Goal: Task Accomplishment & Management: Use online tool/utility

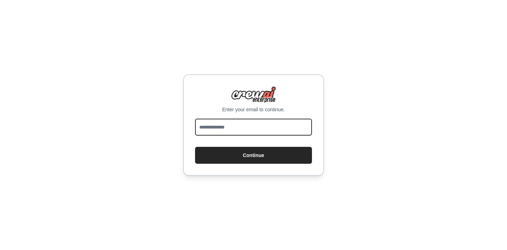
click at [220, 123] on input "email" at bounding box center [253, 127] width 117 height 17
type input "**********"
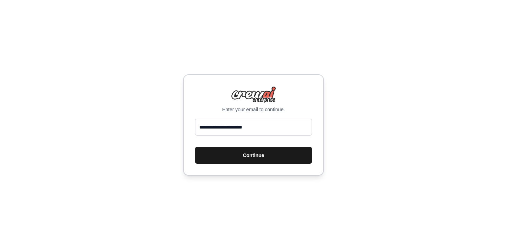
click at [251, 157] on button "Continue" at bounding box center [253, 155] width 117 height 17
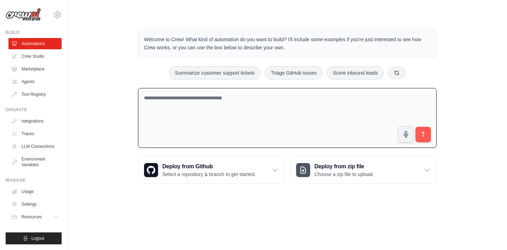
click at [180, 102] on textarea at bounding box center [287, 118] width 299 height 60
click at [269, 100] on textarea "**********" at bounding box center [287, 118] width 299 height 60
click at [340, 99] on textarea "**********" at bounding box center [287, 118] width 299 height 60
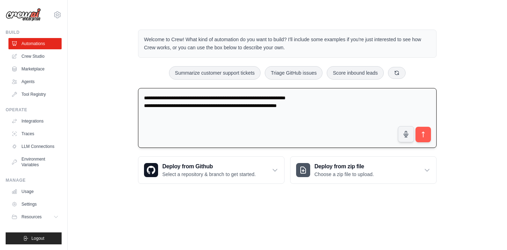
type textarea "**********"
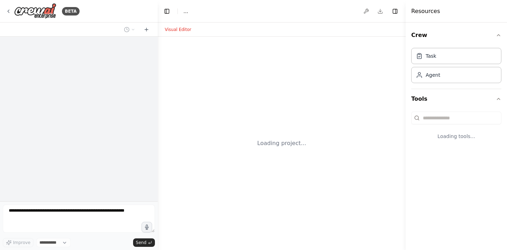
select select "****"
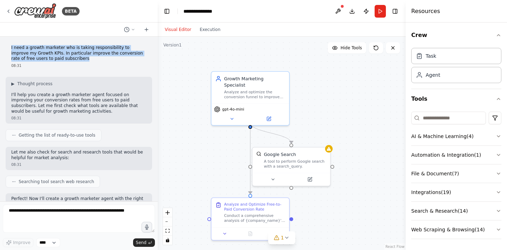
drag, startPoint x: 67, startPoint y: 59, endPoint x: 4, endPoint y: 46, distance: 64.3
click at [4, 46] on div "I need a growth marketer who is taking responsibility to improve my Growth KPIs…" at bounding box center [79, 119] width 158 height 165
copy p "I need a growth marketer who is taking responsibility to improve my Growth KPIs…"
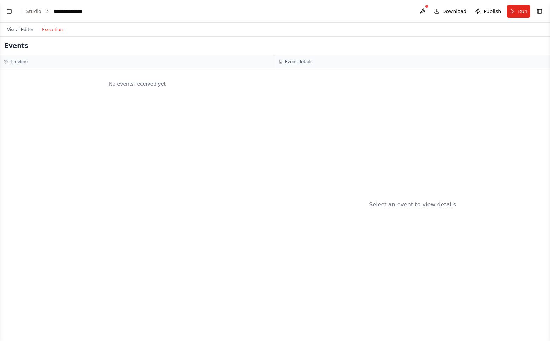
click at [52, 32] on button "Execution" at bounding box center [52, 29] width 29 height 8
click at [32, 8] on li "Studio" at bounding box center [34, 11] width 16 height 7
click at [32, 10] on link "Studio" at bounding box center [34, 11] width 16 height 6
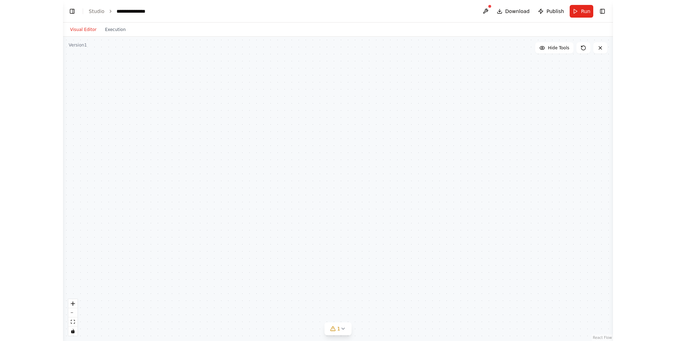
scroll to position [260, 0]
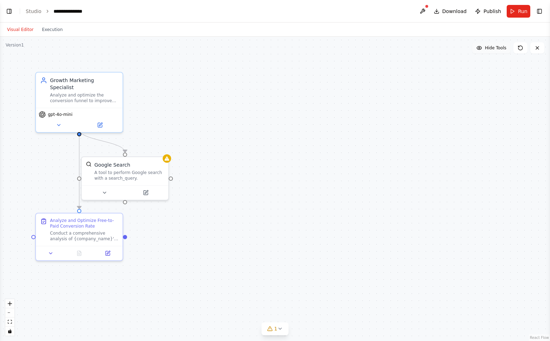
click at [499, 52] on button "Hide Tools" at bounding box center [491, 47] width 38 height 11
click at [496, 49] on span "Show Tools" at bounding box center [494, 48] width 23 height 6
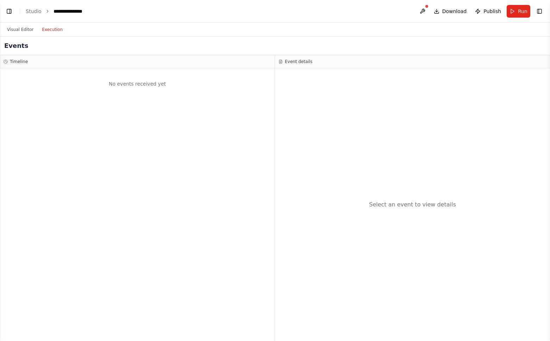
click at [53, 32] on button "Execution" at bounding box center [52, 29] width 29 height 8
click at [23, 32] on button "Visual Editor" at bounding box center [20, 29] width 35 height 8
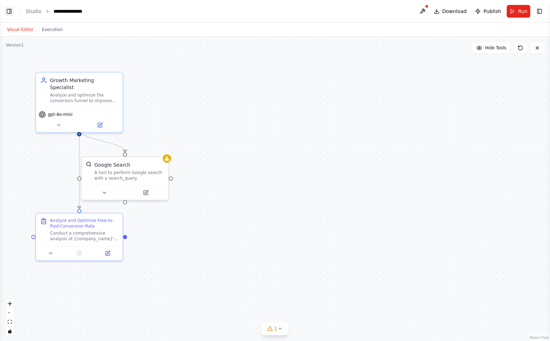
click at [11, 12] on button "Toggle Left Sidebar" at bounding box center [9, 11] width 10 height 10
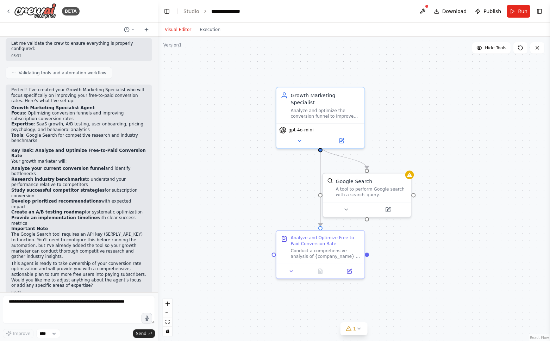
drag, startPoint x: 315, startPoint y: 98, endPoint x: 388, endPoint y: 111, distance: 73.7
click at [388, 112] on div ".deletable-edge-delete-btn { width: 20px; height: 20px; border: 0px solid #ffff…" at bounding box center [354, 189] width 392 height 304
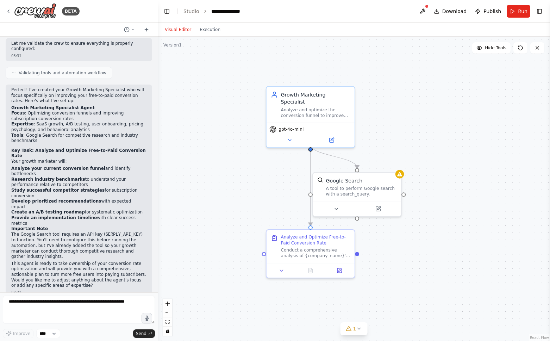
click at [280, 9] on header "**********" at bounding box center [354, 11] width 392 height 23
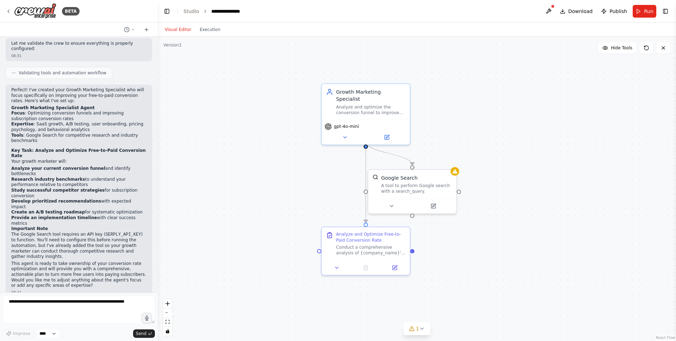
drag, startPoint x: 441, startPoint y: 54, endPoint x: 496, endPoint y: 50, distance: 55.4
click at [496, 50] on div ".deletable-edge-delete-btn { width: 20px; height: 20px; border: 0px solid #ffff…" at bounding box center [417, 189] width 518 height 304
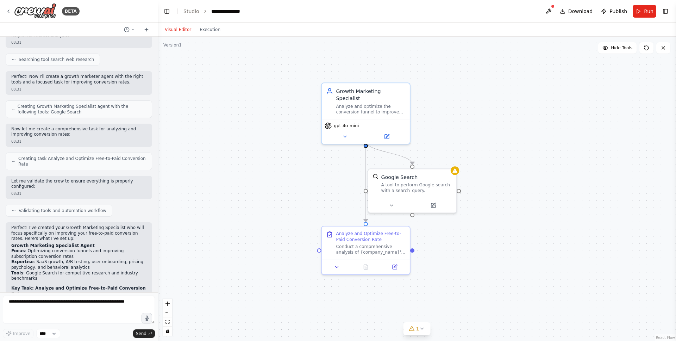
scroll to position [123, 0]
click at [63, 137] on div "Now let me create a comprehensive task for analyzing and improving conversion r…" at bounding box center [79, 134] width 146 height 23
click at [349, 131] on button at bounding box center [345, 135] width 40 height 8
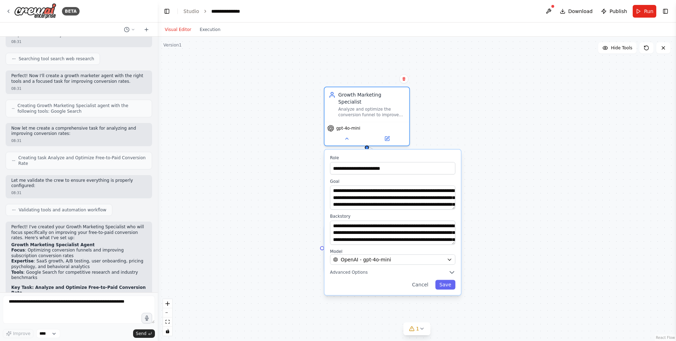
click at [453, 201] on textarea "**********" at bounding box center [392, 198] width 125 height 24
click at [452, 197] on textarea "**********" at bounding box center [392, 198] width 125 height 24
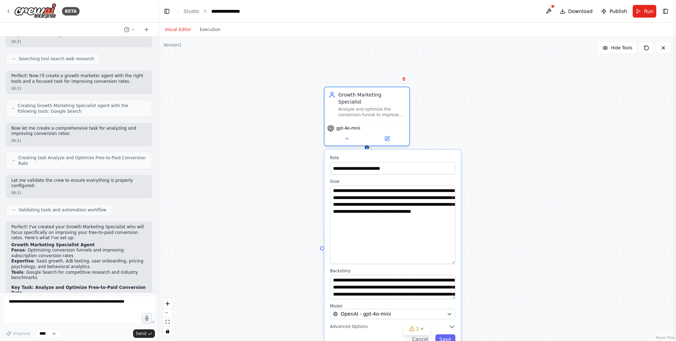
drag, startPoint x: 452, startPoint y: 199, endPoint x: 452, endPoint y: 257, distance: 58.1
click at [453, 258] on textarea "**********" at bounding box center [392, 225] width 125 height 79
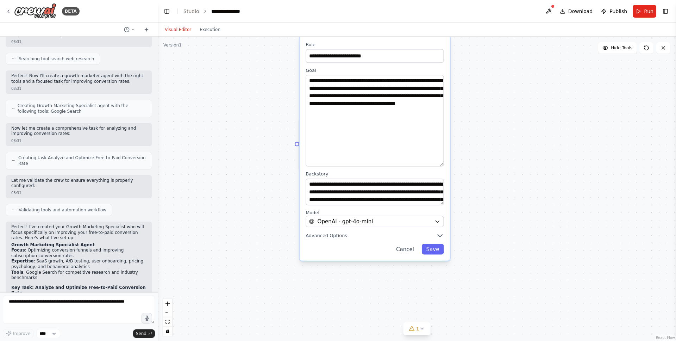
drag, startPoint x: 296, startPoint y: 270, endPoint x: 277, endPoint y: 147, distance: 124.6
click at [278, 147] on div ".deletable-edge-delete-btn { width: 20px; height: 20px; border: 0px solid #ffff…" at bounding box center [417, 189] width 518 height 304
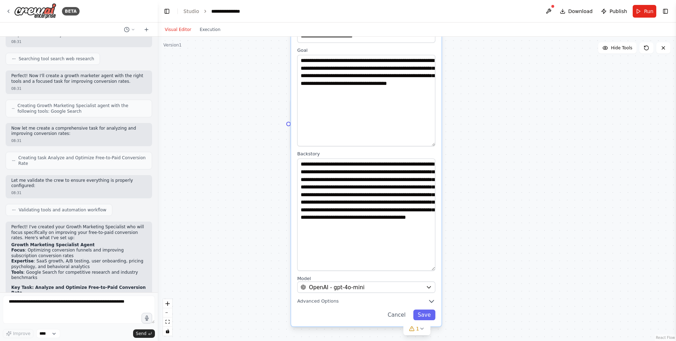
drag, startPoint x: 430, startPoint y: 175, endPoint x: 430, endPoint y: 262, distance: 86.6
click at [430, 262] on textarea "**********" at bounding box center [366, 214] width 138 height 112
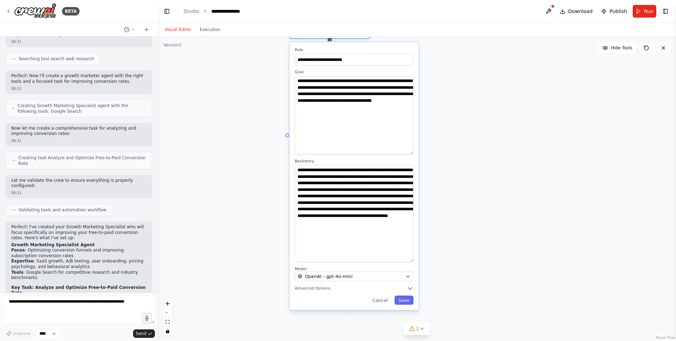
click at [448, 251] on div ".deletable-edge-delete-btn { width: 20px; height: 20px; border: 0px solid #ffff…" at bounding box center [417, 189] width 518 height 304
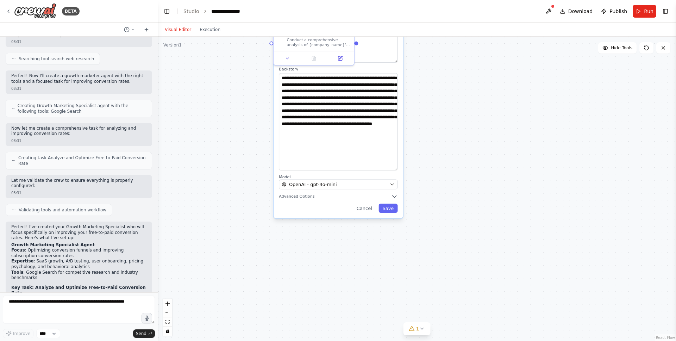
drag, startPoint x: 448, startPoint y: 251, endPoint x: 418, endPoint y: 105, distance: 149.6
click at [418, 105] on div ".deletable-edge-delete-btn { width: 20px; height: 20px; border: 0px solid #ffff…" at bounding box center [417, 189] width 518 height 304
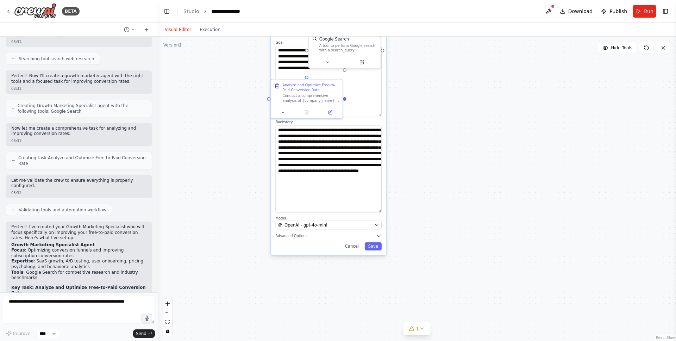
drag, startPoint x: 418, startPoint y: 100, endPoint x: 408, endPoint y: 246, distance: 146.4
click at [408, 246] on div ".deletable-edge-delete-btn { width: 20px; height: 20px; border: 0px solid #ffff…" at bounding box center [417, 189] width 518 height 304
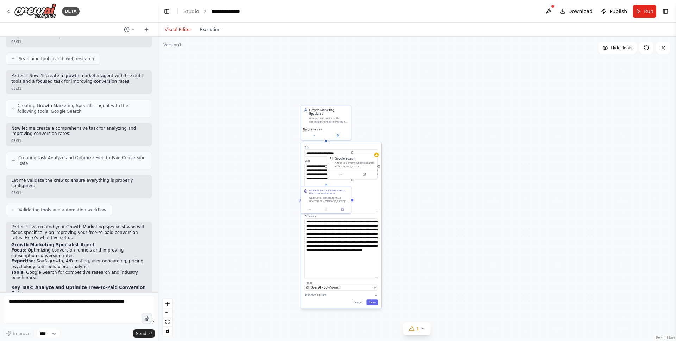
drag, startPoint x: 443, startPoint y: 184, endPoint x: 432, endPoint y: 208, distance: 25.8
click at [433, 208] on div ".deletable-edge-delete-btn { width: 20px; height: 20px; border: 0px solid #ffff…" at bounding box center [417, 189] width 518 height 304
click at [430, 203] on div ".deletable-edge-delete-btn { width: 20px; height: 20px; border: 0px solid #ffff…" at bounding box center [417, 189] width 518 height 304
click at [413, 163] on div ".deletable-edge-delete-btn { width: 20px; height: 20px; border: 0px solid #ffff…" at bounding box center [417, 189] width 518 height 304
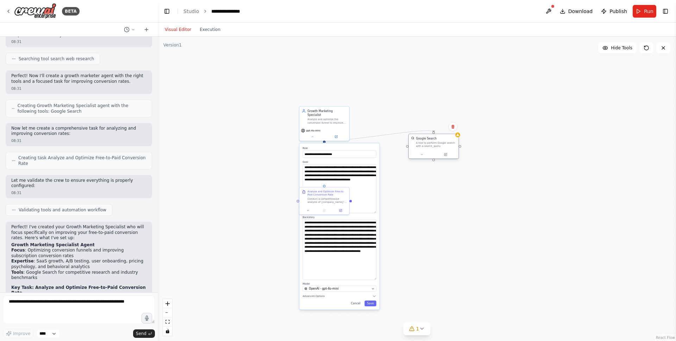
drag, startPoint x: 356, startPoint y: 163, endPoint x: 441, endPoint y: 142, distance: 87.4
click at [441, 142] on div "A tool to perform Google search with a search_query." at bounding box center [436, 144] width 40 height 6
click at [359, 146] on label "Role" at bounding box center [339, 147] width 74 height 3
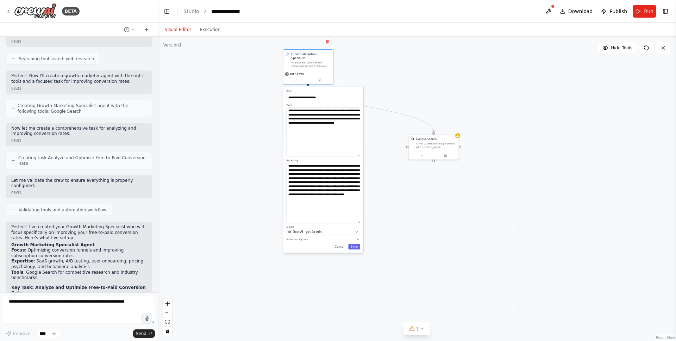
drag, startPoint x: 305, startPoint y: 144, endPoint x: 285, endPoint y: 85, distance: 62.7
click at [286, 90] on label "Role" at bounding box center [323, 91] width 74 height 3
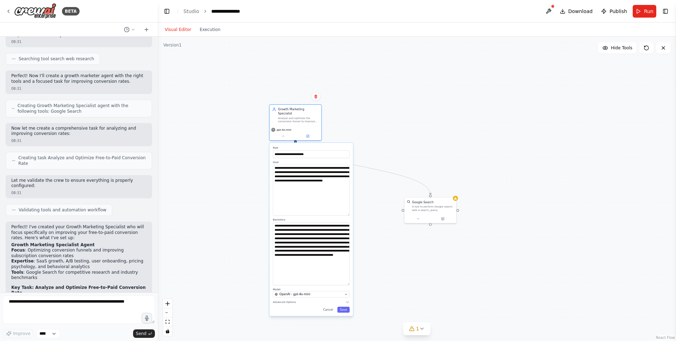
drag, startPoint x: 248, startPoint y: 82, endPoint x: 238, endPoint y: 181, distance: 99.5
click at [238, 181] on div ".deletable-edge-delete-btn { width: 20px; height: 20px; border: 0px solid #ffff…" at bounding box center [417, 189] width 518 height 304
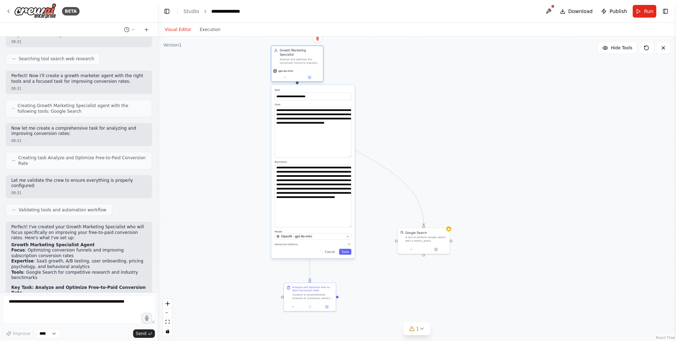
drag, startPoint x: 290, startPoint y: 142, endPoint x: 296, endPoint y: 51, distance: 91.1
click at [296, 58] on div "Analyze and optimize the conversion funnel to improve the conversion rate of fr…" at bounding box center [300, 61] width 41 height 7
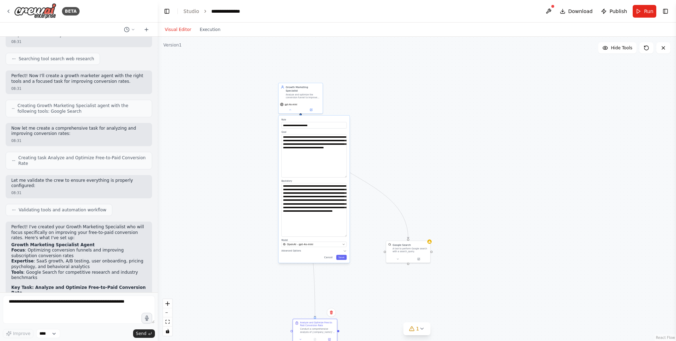
drag, startPoint x: 311, startPoint y: 293, endPoint x: 313, endPoint y: 324, distance: 31.4
click at [313, 324] on div "Analyze and Optimize Free-to-Paid Conversion Rate" at bounding box center [317, 324] width 35 height 6
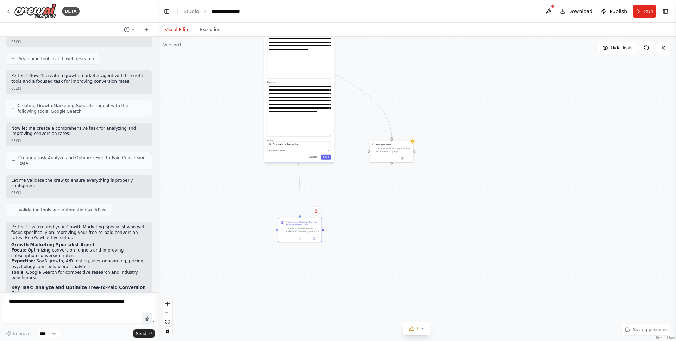
drag, startPoint x: 358, startPoint y: 307, endPoint x: 341, endPoint y: 171, distance: 137.3
click at [341, 171] on div ".deletable-edge-delete-btn { width: 20px; height: 20px; border: 0px solid #ffff…" at bounding box center [417, 189] width 518 height 304
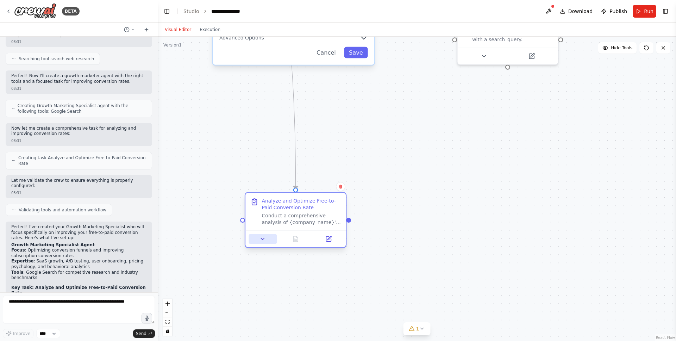
click at [263, 240] on icon at bounding box center [262, 239] width 3 height 2
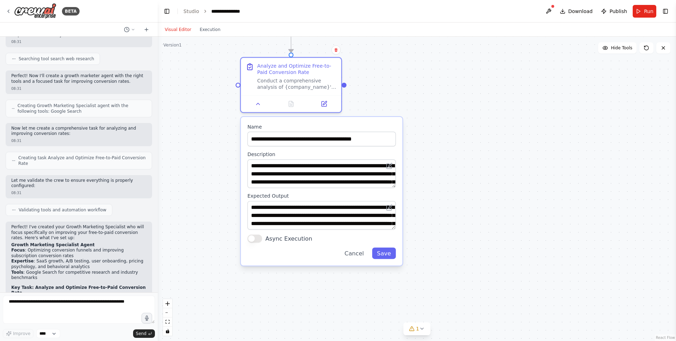
drag, startPoint x: 461, startPoint y: 244, endPoint x: 454, endPoint y: 106, distance: 138.2
click at [455, 106] on div ".deletable-edge-delete-btn { width: 20px; height: 20px; border: 0px solid #ffff…" at bounding box center [417, 189] width 518 height 304
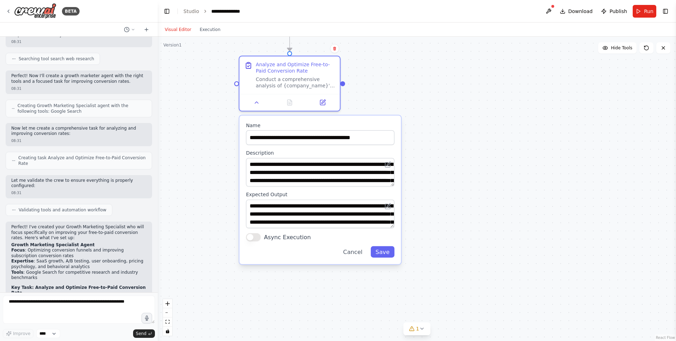
click at [393, 184] on textarea "**********" at bounding box center [320, 172] width 149 height 29
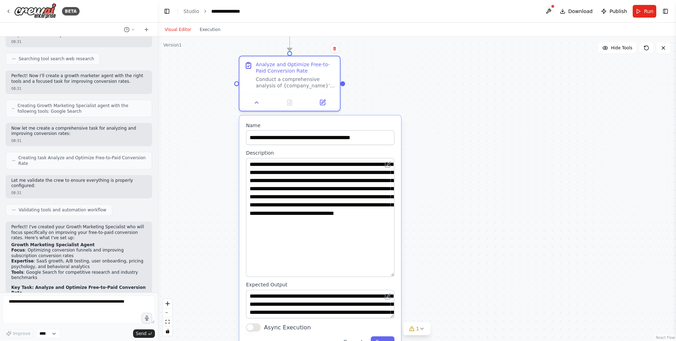
drag, startPoint x: 393, startPoint y: 184, endPoint x: 396, endPoint y: 273, distance: 89.2
click at [396, 273] on div "**********" at bounding box center [320, 234] width 162 height 239
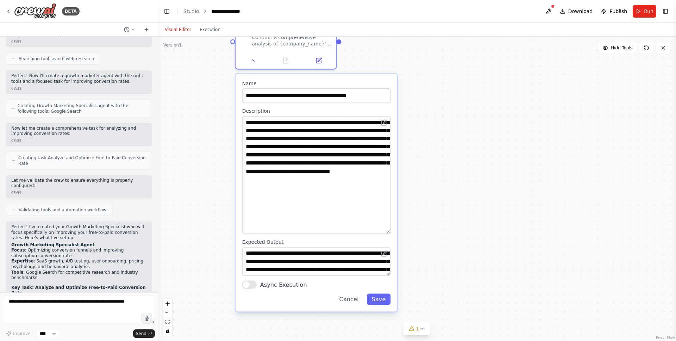
drag, startPoint x: 465, startPoint y: 245, endPoint x: 459, endPoint y: 179, distance: 66.5
click at [459, 179] on div ".deletable-edge-delete-btn { width: 20px; height: 20px; border: 0px solid #ffff…" at bounding box center [417, 189] width 518 height 304
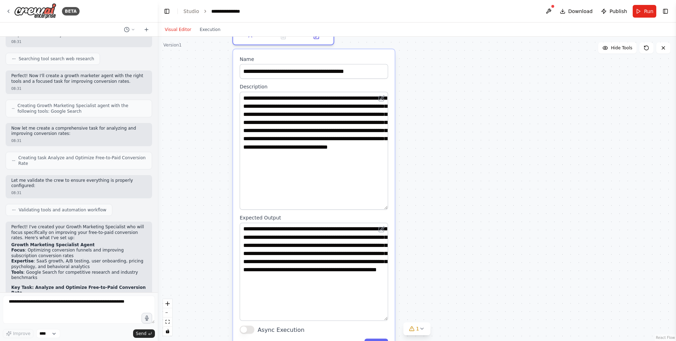
drag, startPoint x: 385, startPoint y: 246, endPoint x: 383, endPoint y: 320, distance: 74.0
click at [383, 320] on textarea "**********" at bounding box center [314, 272] width 149 height 98
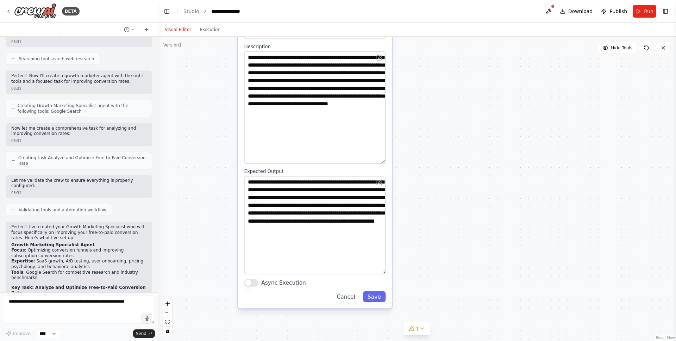
drag, startPoint x: 414, startPoint y: 198, endPoint x: 414, endPoint y: 105, distance: 92.6
click at [414, 105] on div ".deletable-edge-delete-btn { width: 20px; height: 20px; border: 0px solid #ffff…" at bounding box center [417, 189] width 518 height 304
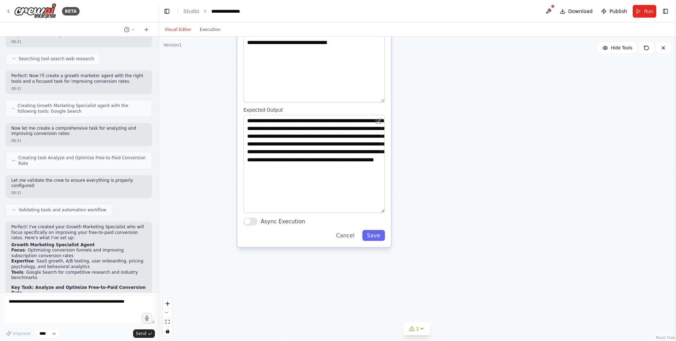
drag, startPoint x: 420, startPoint y: 190, endPoint x: 419, endPoint y: 173, distance: 17.7
click at [419, 173] on div ".deletable-edge-delete-btn { width: 20px; height: 20px; border: 0px solid #ffff…" at bounding box center [417, 189] width 518 height 304
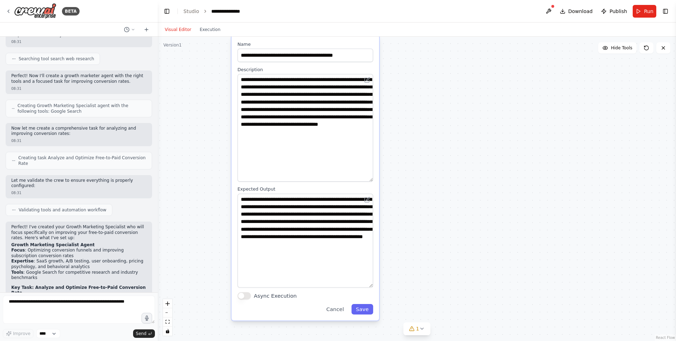
drag, startPoint x: 441, startPoint y: 181, endPoint x: 428, endPoint y: 270, distance: 89.7
click at [428, 270] on div ".deletable-edge-delete-btn { width: 20px; height: 20px; border: 0px solid #ffff…" at bounding box center [417, 189] width 518 height 304
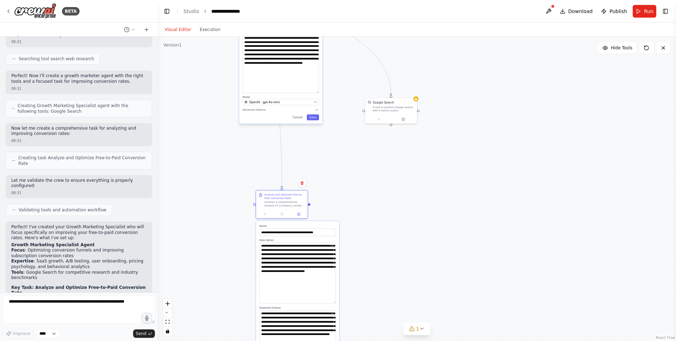
drag, startPoint x: 461, startPoint y: 174, endPoint x: 402, endPoint y: 251, distance: 97.0
click at [402, 251] on div ".deletable-edge-delete-btn { width: 20px; height: 20px; border: 0px solid #ffff…" at bounding box center [417, 189] width 518 height 304
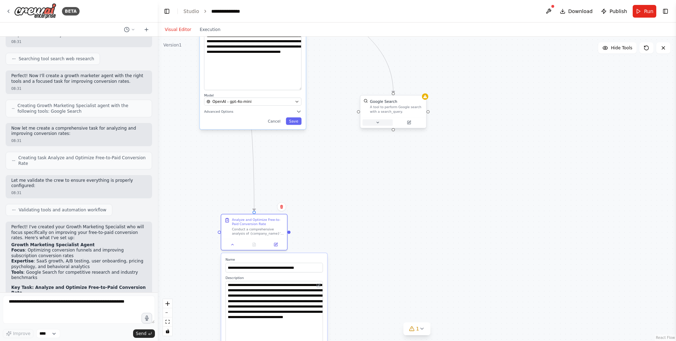
click at [376, 125] on button at bounding box center [378, 122] width 30 height 6
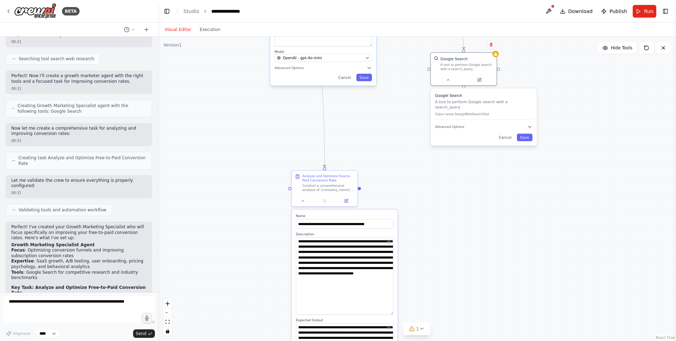
drag, startPoint x: 302, startPoint y: 174, endPoint x: 417, endPoint y: 99, distance: 136.8
click at [417, 99] on div ".deletable-edge-delete-btn { width: 20px; height: 20px; border: 0px solid #ffff…" at bounding box center [417, 189] width 518 height 304
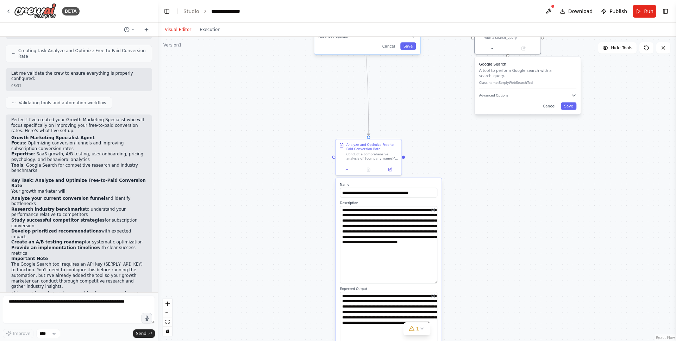
scroll to position [260, 0]
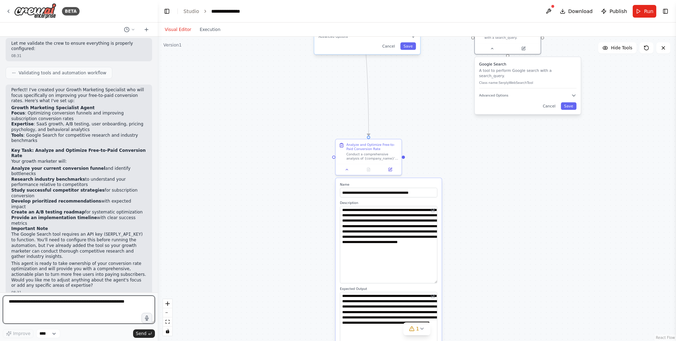
click at [74, 311] on textarea at bounding box center [79, 309] width 152 height 28
type textarea "**********"
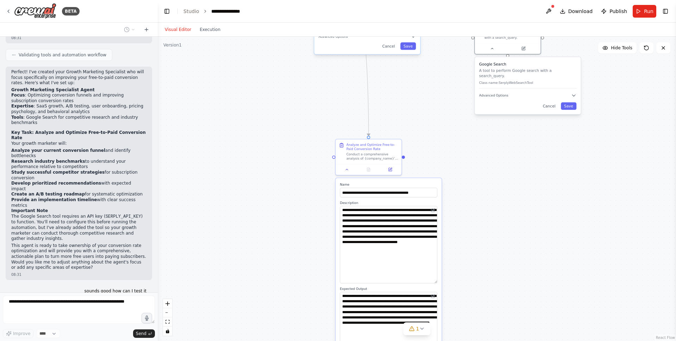
scroll to position [301, 0]
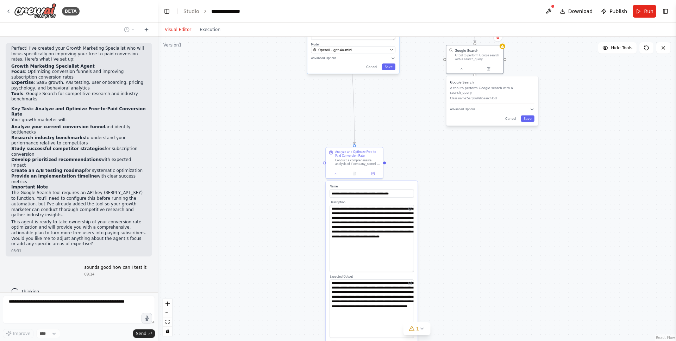
drag, startPoint x: 453, startPoint y: 183, endPoint x: 397, endPoint y: 179, distance: 56.1
click at [398, 179] on div ".deletable-edge-delete-btn { width: 20px; height: 20px; border: 0px solid #ffff…" at bounding box center [417, 189] width 518 height 304
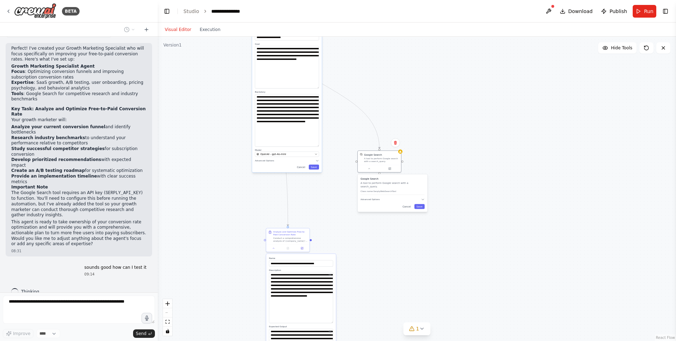
drag, startPoint x: 342, startPoint y: 123, endPoint x: 326, endPoint y: 202, distance: 81.2
click at [326, 202] on div ".deletable-edge-delete-btn { width: 20px; height: 20px; border: 0px solid #ffff…" at bounding box center [417, 189] width 518 height 304
click at [299, 261] on input "**********" at bounding box center [301, 263] width 64 height 6
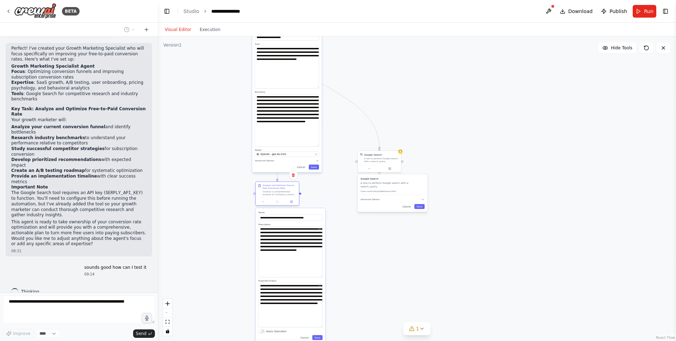
drag, startPoint x: 280, startPoint y: 233, endPoint x: 269, endPoint y: 188, distance: 46.4
click at [269, 188] on div "Analyze and Optimize Free-to-Paid Conversion Rate" at bounding box center [280, 187] width 34 height 6
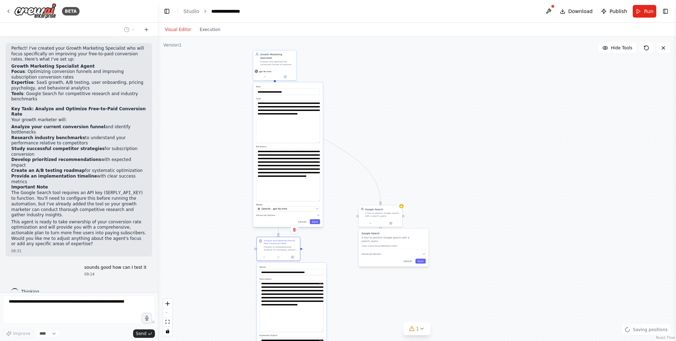
drag, startPoint x: 418, startPoint y: 92, endPoint x: 419, endPoint y: 146, distance: 53.9
click at [419, 146] on div ".deletable-edge-delete-btn { width: 20px; height: 20px; border: 0px solid #ffff…" at bounding box center [417, 189] width 518 height 304
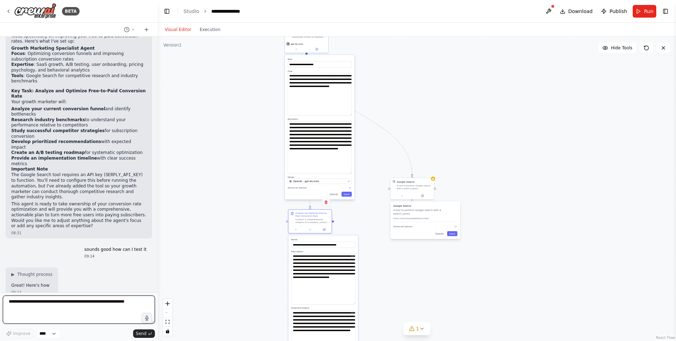
drag, startPoint x: 420, startPoint y: 146, endPoint x: 452, endPoint y: 120, distance: 41.8
click at [454, 120] on div ".deletable-edge-delete-btn { width: 20px; height: 20px; border: 0px solid #ffff…" at bounding box center [417, 189] width 518 height 304
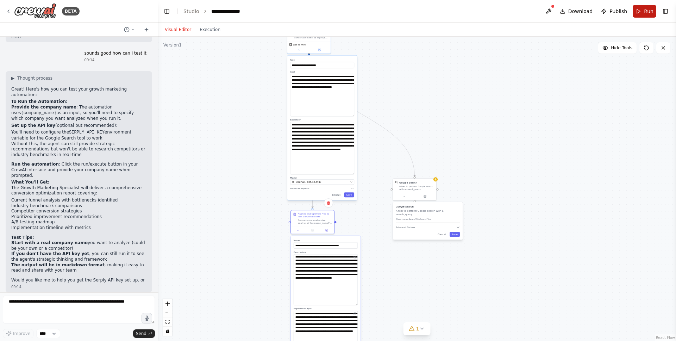
click at [550, 11] on button "Run" at bounding box center [645, 11] width 24 height 13
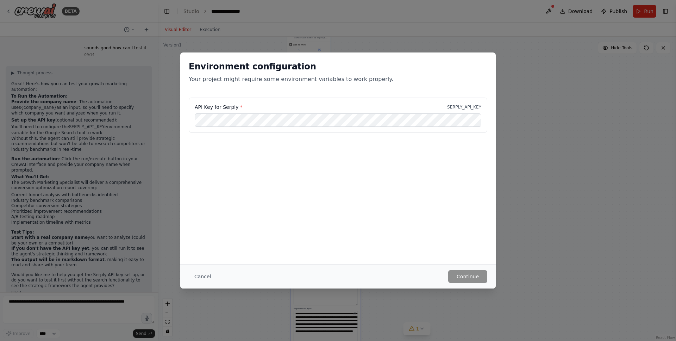
click at [272, 146] on div "API Key for Serply * SERPLY_API_KEY" at bounding box center [337, 133] width 315 height 70
click at [204, 278] on button "Cancel" at bounding box center [203, 276] width 28 height 13
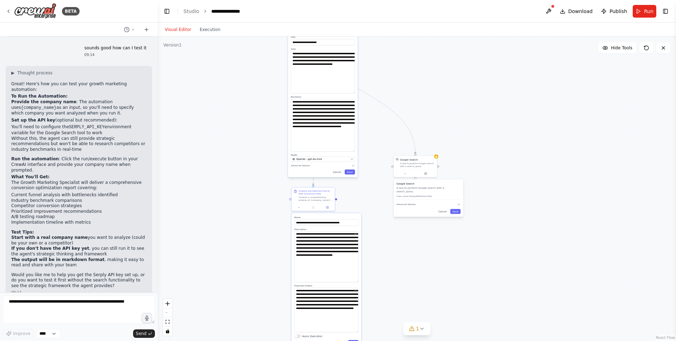
drag, startPoint x: 267, startPoint y: 221, endPoint x: 270, endPoint y: 194, distance: 27.3
click at [270, 194] on div ".deletable-edge-delete-btn { width: 20px; height: 20px; border: 0px solid #ffff…" at bounding box center [417, 189] width 518 height 304
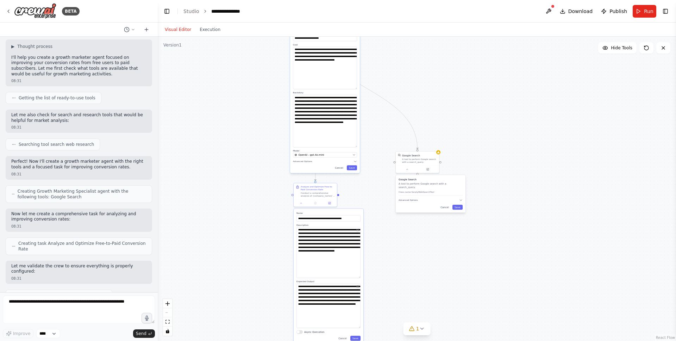
scroll to position [0, 0]
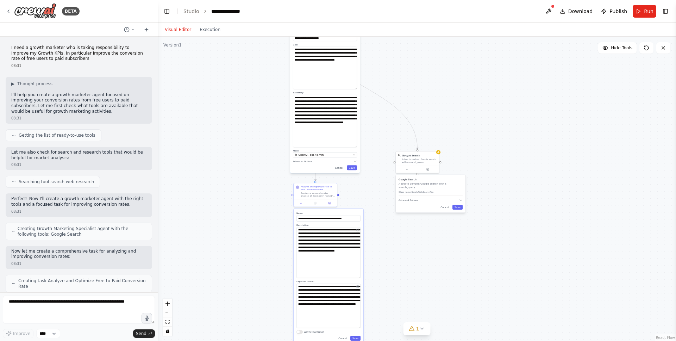
click at [463, 71] on div ".deletable-edge-delete-btn { width: 20px; height: 20px; border: 0px solid #ffff…" at bounding box center [417, 189] width 518 height 304
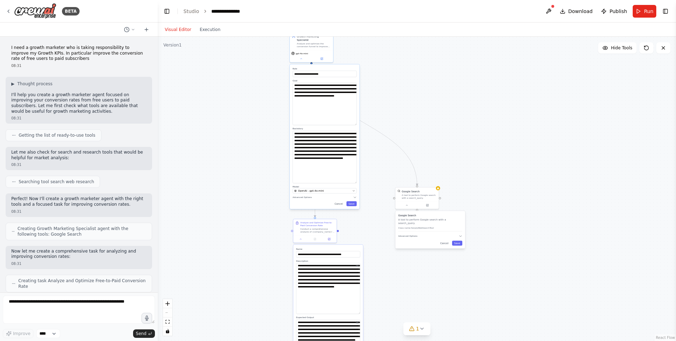
drag, startPoint x: 463, startPoint y: 71, endPoint x: 455, endPoint y: 128, distance: 57.6
click at [455, 129] on div ".deletable-edge-delete-btn { width: 20px; height: 20px; border: 0px solid #ffff…" at bounding box center [417, 189] width 518 height 304
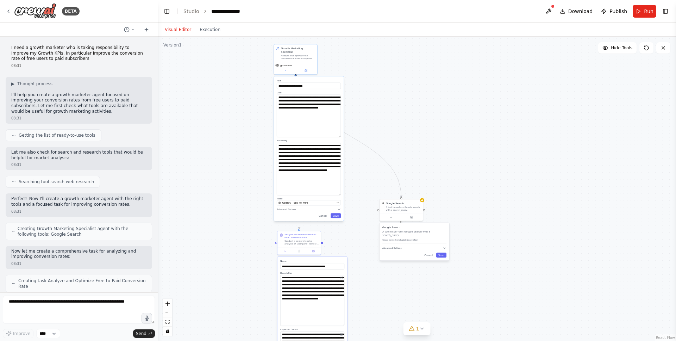
drag, startPoint x: 455, startPoint y: 128, endPoint x: 446, endPoint y: 118, distance: 13.0
click at [446, 118] on div ".deletable-edge-delete-btn { width: 20px; height: 20px; border: 0px solid #ffff…" at bounding box center [417, 189] width 518 height 304
click at [447, 70] on div ".deletable-edge-delete-btn { width: 20px; height: 20px; border: 0px solid #ffff…" at bounding box center [417, 189] width 518 height 304
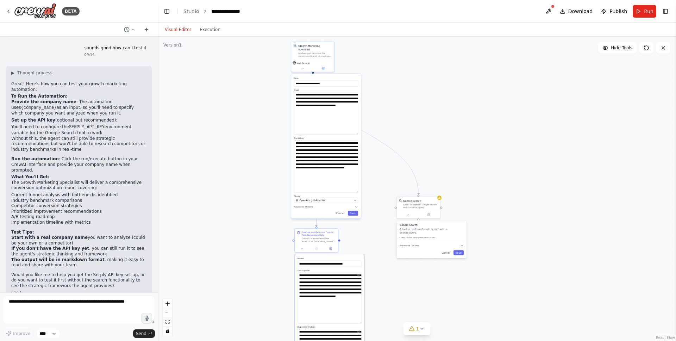
drag, startPoint x: 230, startPoint y: 120, endPoint x: 248, endPoint y: 117, distance: 17.8
click at [248, 117] on div ".deletable-edge-delete-btn { width: 20px; height: 20px; border: 0px solid #ffff…" at bounding box center [417, 189] width 518 height 304
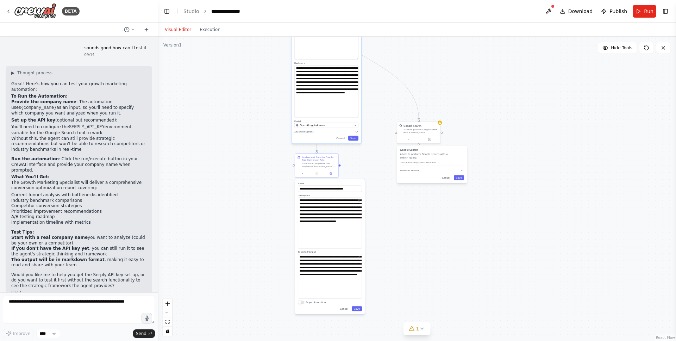
drag, startPoint x: 447, startPoint y: 126, endPoint x: 447, endPoint y: 51, distance: 75.3
click at [447, 51] on div ".deletable-edge-delete-btn { width: 20px; height: 20px; border: 0px solid #ffff…" at bounding box center [417, 189] width 518 height 304
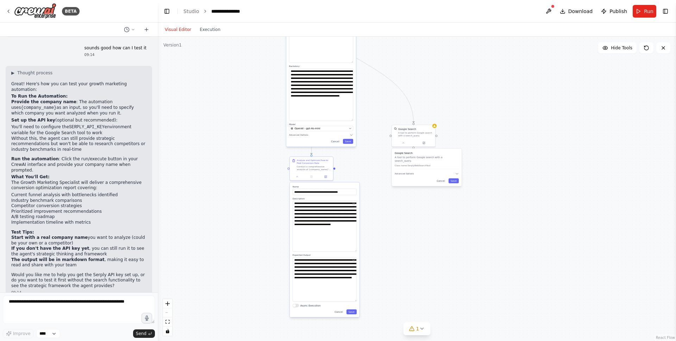
drag, startPoint x: 501, startPoint y: 122, endPoint x: 474, endPoint y: 159, distance: 45.4
click at [474, 159] on div ".deletable-edge-delete-btn { width: 20px; height: 20px; border: 0px solid #ffff…" at bounding box center [417, 189] width 518 height 304
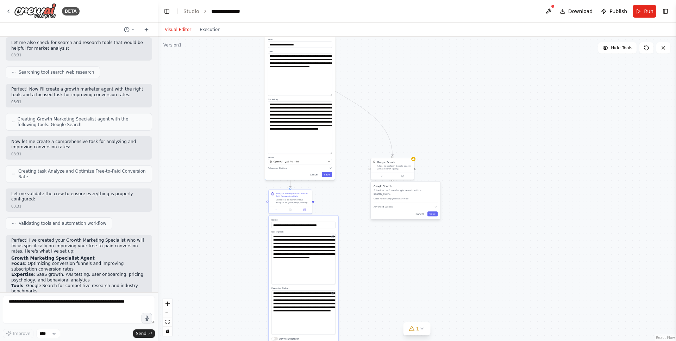
scroll to position [0, 0]
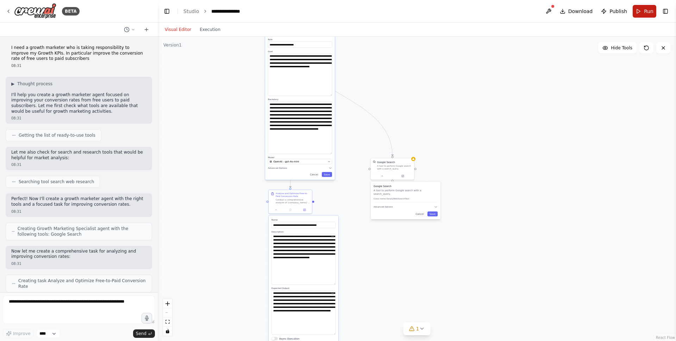
click at [550, 13] on button "Run" at bounding box center [645, 11] width 24 height 13
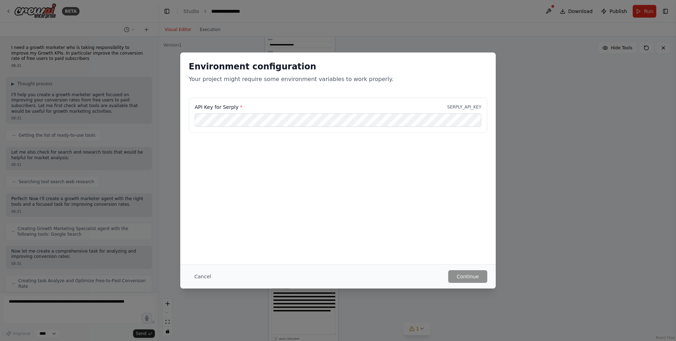
click at [231, 107] on label "API Key for Serply *" at bounding box center [219, 107] width 48 height 7
click at [230, 109] on label "API Key for Serply *" at bounding box center [219, 107] width 48 height 7
click at [200, 271] on button "Cancel" at bounding box center [203, 276] width 28 height 13
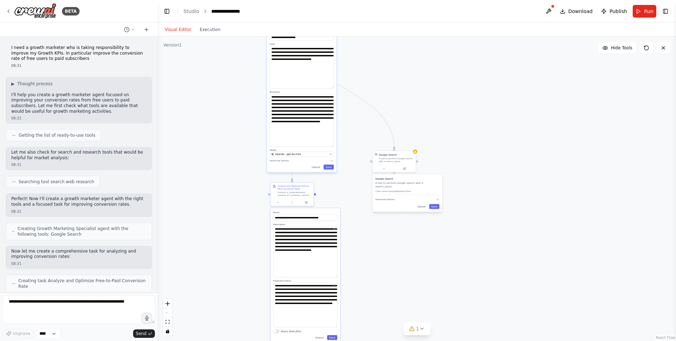
drag, startPoint x: 216, startPoint y: 174, endPoint x: 228, endPoint y: 148, distance: 28.8
click at [228, 148] on div ".deletable-edge-delete-btn { width: 20px; height: 20px; border: 0px solid #ffff…" at bounding box center [417, 189] width 518 height 304
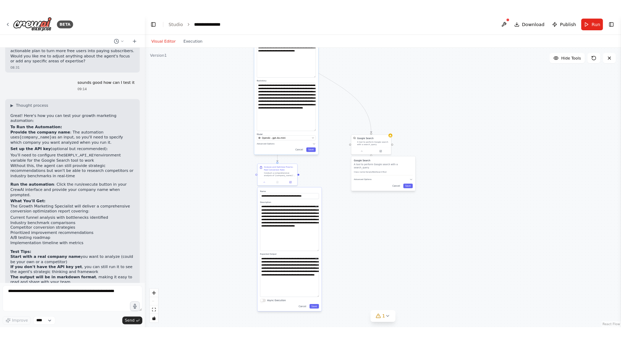
scroll to position [521, 0]
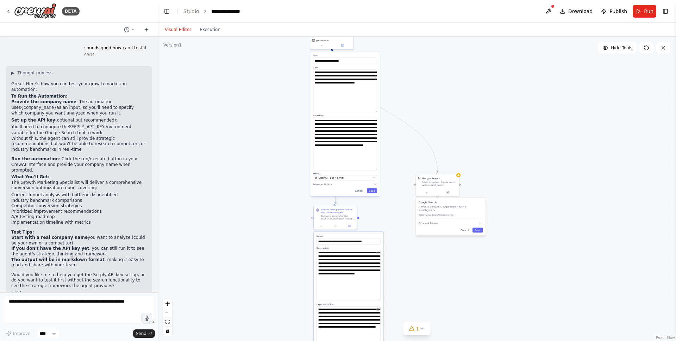
drag, startPoint x: 199, startPoint y: 93, endPoint x: 236, endPoint y: 133, distance: 54.8
click at [237, 133] on div ".deletable-edge-delete-btn { width: 20px; height: 20px; border: 0px solid #ffff…" at bounding box center [417, 189] width 518 height 304
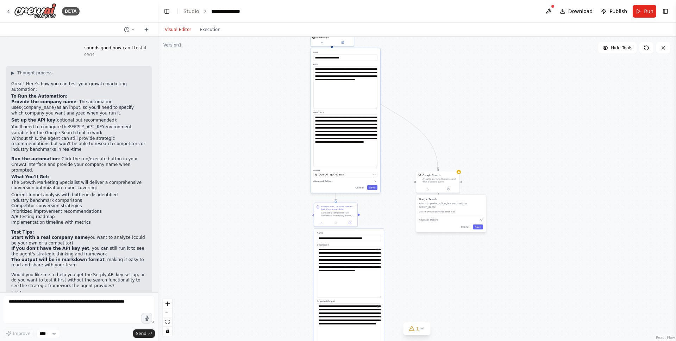
drag, startPoint x: 236, startPoint y: 133, endPoint x: 224, endPoint y: 130, distance: 12.7
click at [226, 130] on div ".deletable-edge-delete-btn { width: 20px; height: 20px; border: 0px solid #ffff…" at bounding box center [417, 189] width 518 height 304
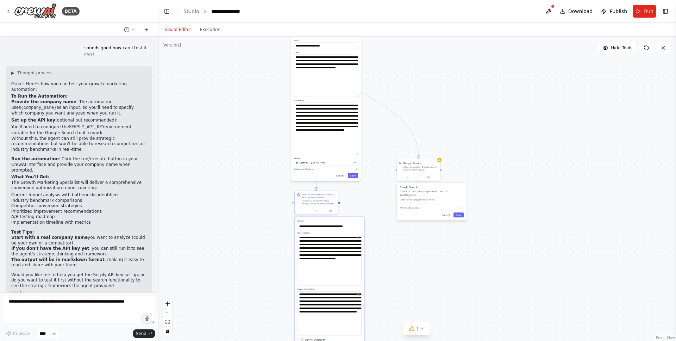
drag, startPoint x: 231, startPoint y: 129, endPoint x: 216, endPoint y: 120, distance: 17.1
click at [216, 120] on div ".deletable-edge-delete-btn { width: 20px; height: 20px; border: 0px solid #ffff…" at bounding box center [417, 189] width 518 height 304
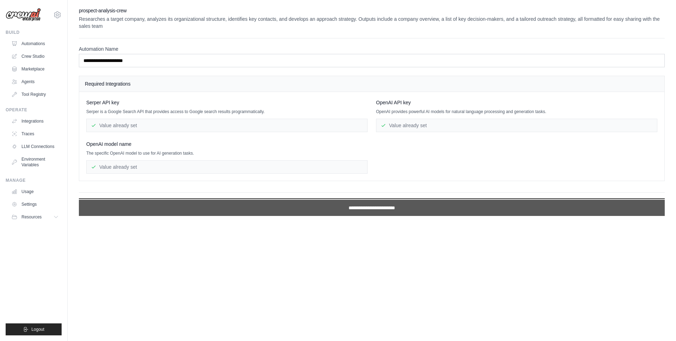
click at [234, 212] on input "**********" at bounding box center [372, 208] width 586 height 16
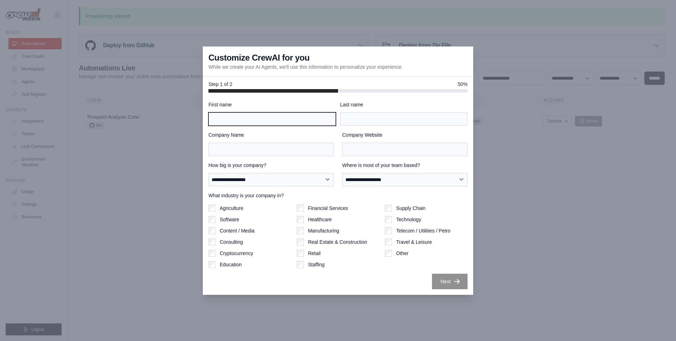
click at [270, 119] on input "First name" at bounding box center [271, 118] width 127 height 13
type input "*******"
type input "****"
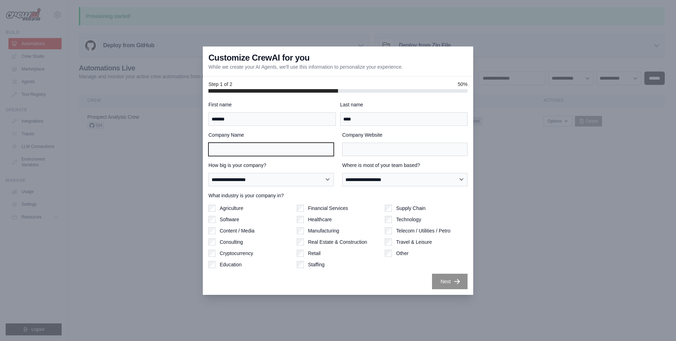
click at [270, 149] on input "Company Name" at bounding box center [270, 149] width 125 height 13
type input "*******"
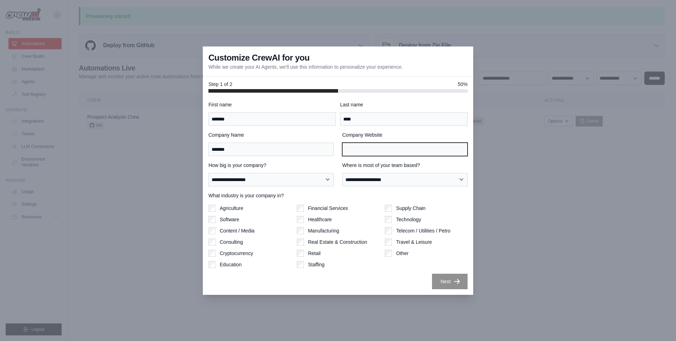
click at [365, 150] on input "Company Website" at bounding box center [404, 149] width 125 height 13
type input "**********"
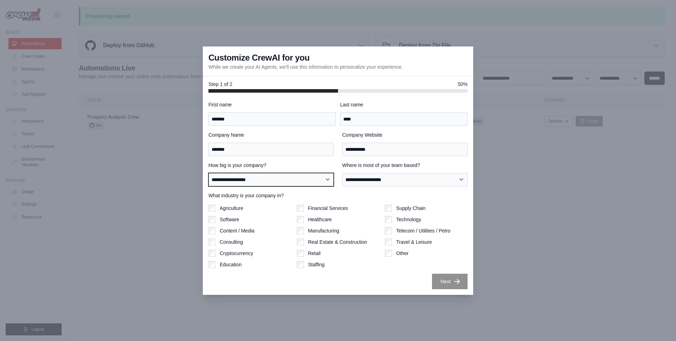
click at [300, 182] on select "**********" at bounding box center [270, 179] width 125 height 13
select select "**********"
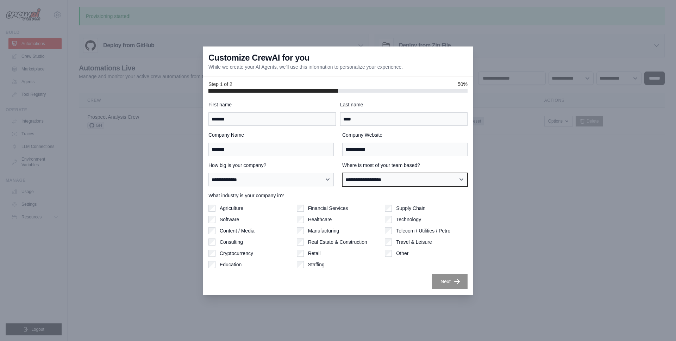
click at [357, 177] on select "**********" at bounding box center [404, 179] width 125 height 13
select select "**********"
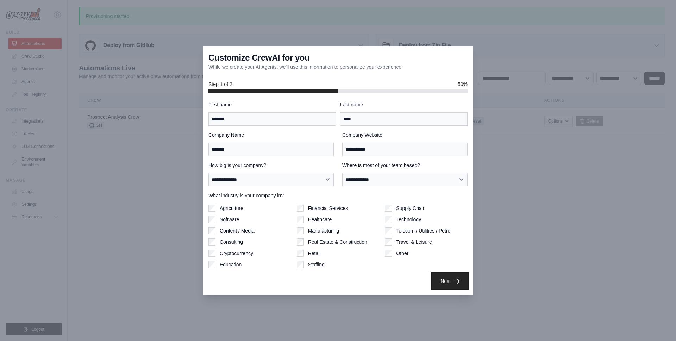
click at [460, 283] on icon "button" at bounding box center [456, 280] width 7 height 7
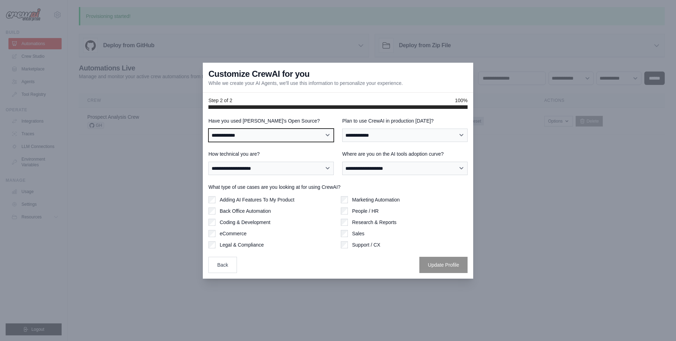
click at [282, 135] on select "**********" at bounding box center [270, 135] width 125 height 13
select select "**********"
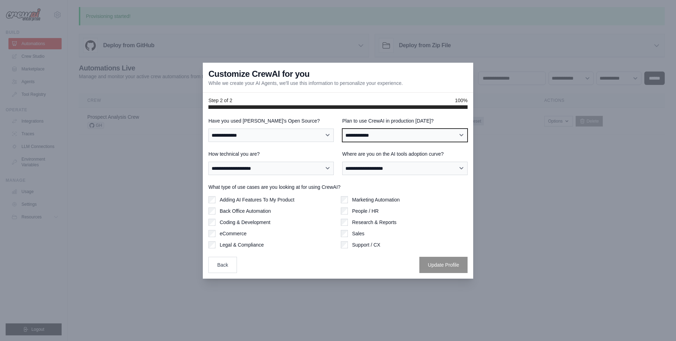
click at [357, 137] on select "**********" at bounding box center [404, 135] width 125 height 13
select select "****"
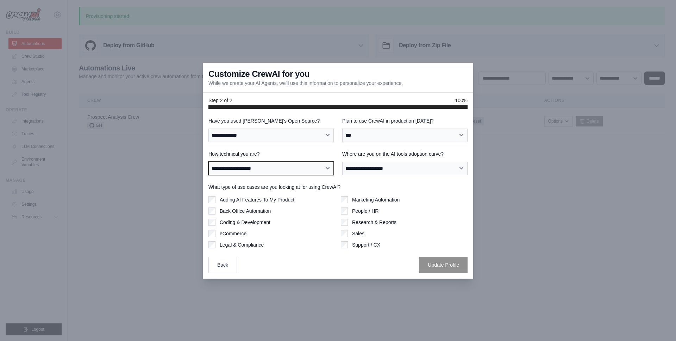
click at [272, 169] on select "**********" at bounding box center [270, 168] width 125 height 13
select select "**********"
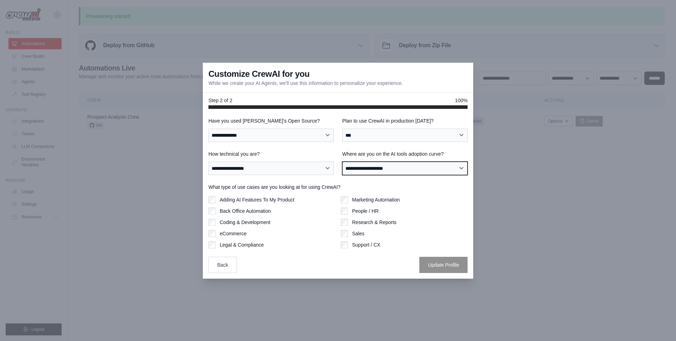
click at [365, 167] on select "**********" at bounding box center [404, 168] width 125 height 13
select select "**********"
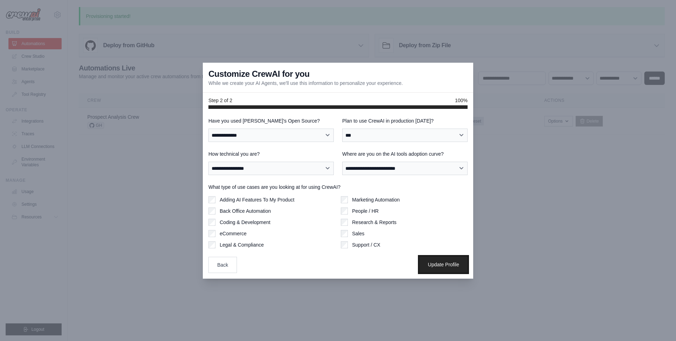
click at [458, 270] on button "Update Profile" at bounding box center [443, 264] width 48 height 16
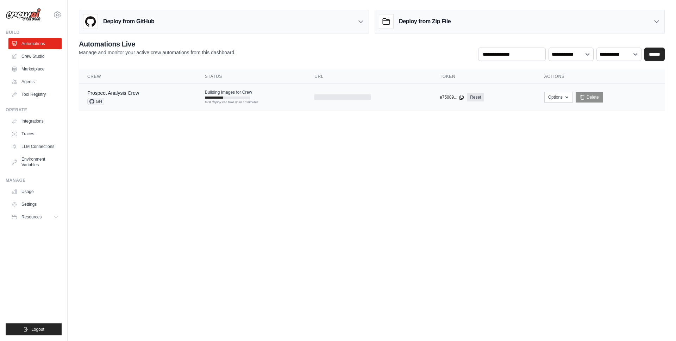
click at [180, 99] on div "Prospect Analysis Crew GH" at bounding box center [137, 96] width 101 height 15
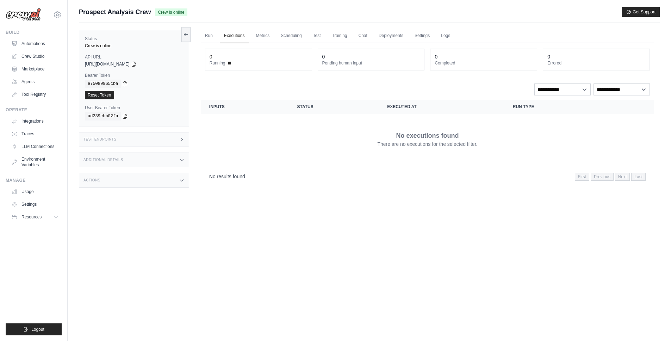
click at [118, 138] on div "Test Endpoints" at bounding box center [134, 139] width 110 height 15
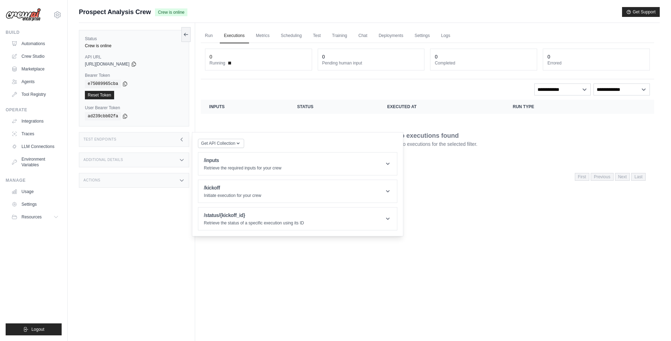
click at [155, 162] on div "Additional Details" at bounding box center [134, 159] width 110 height 15
click at [146, 218] on div "Actions" at bounding box center [134, 221] width 110 height 15
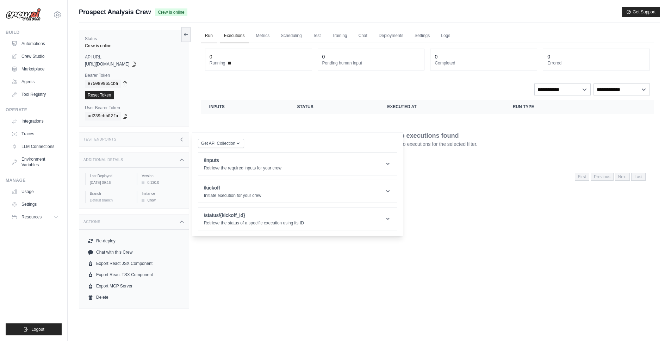
click at [213, 36] on link "Run" at bounding box center [209, 36] width 16 height 15
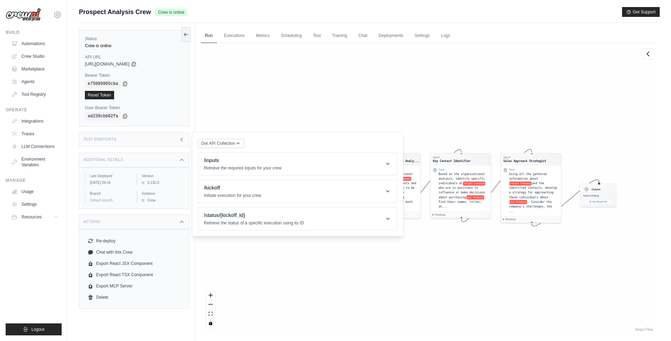
click at [343, 93] on div "Agent Company Research Specialist Task Conduct thorough research on target Comp…" at bounding box center [427, 188] width 453 height 290
click at [325, 123] on div "Agent Company Research Specialist Task Conduct thorough research on target Comp…" at bounding box center [427, 188] width 453 height 290
drag, startPoint x: 289, startPoint y: 262, endPoint x: 279, endPoint y: 256, distance: 12.0
click at [279, 256] on div "Agent Company Research Specialist Task Conduct thorough research on target Comp…" at bounding box center [427, 188] width 453 height 290
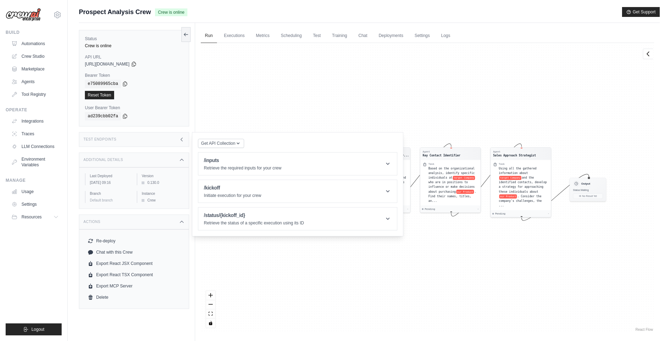
click at [180, 137] on icon at bounding box center [182, 140] width 6 height 6
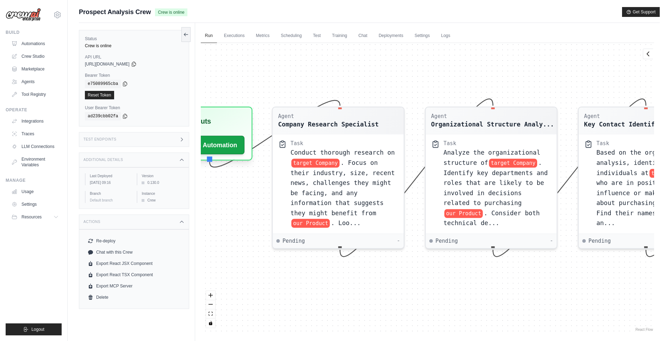
drag, startPoint x: 387, startPoint y: 136, endPoint x: 367, endPoint y: 70, distance: 69.0
click at [367, 70] on div "Agent Company Research Specialist Task Conduct thorough research on target Comp…" at bounding box center [427, 188] width 453 height 290
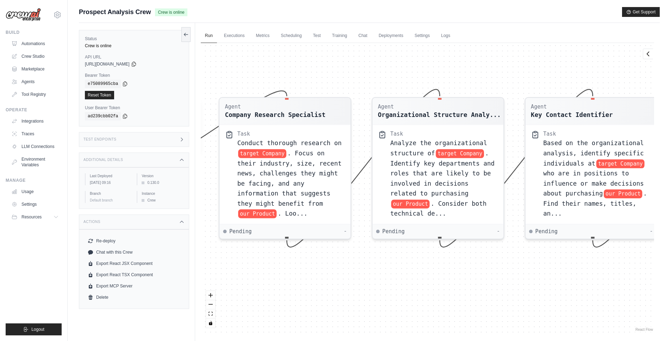
drag, startPoint x: 448, startPoint y: 60, endPoint x: 319, endPoint y: 60, distance: 129.2
click at [319, 60] on div "Agent Company Research Specialist Task Conduct thorough research on target Comp…" at bounding box center [427, 188] width 453 height 290
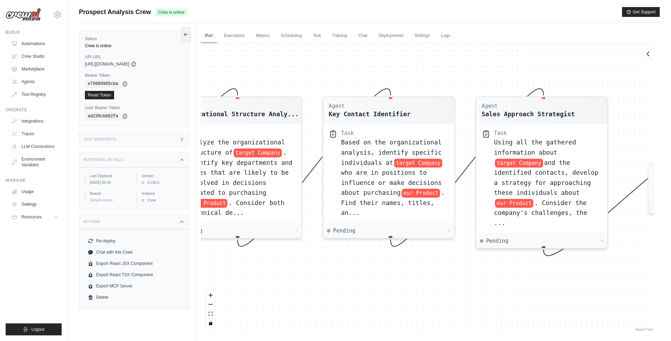
drag, startPoint x: 437, startPoint y: 64, endPoint x: 313, endPoint y: 63, distance: 123.9
click at [313, 63] on div "Agent Company Research Specialist Task Conduct thorough research on target Comp…" at bounding box center [427, 188] width 453 height 290
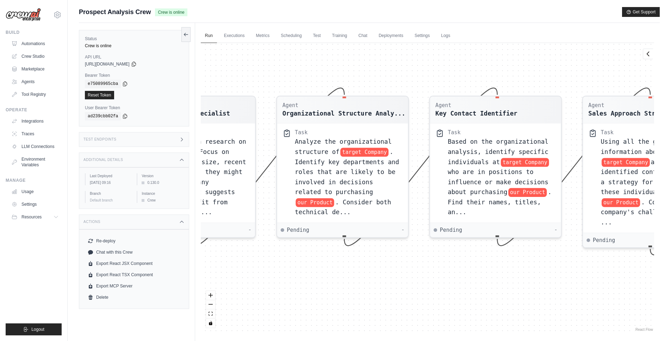
drag, startPoint x: 305, startPoint y: 52, endPoint x: 410, endPoint y: 52, distance: 105.3
click at [412, 52] on div "Agent Company Research Specialist Task Conduct thorough research on target Comp…" at bounding box center [427, 188] width 453 height 290
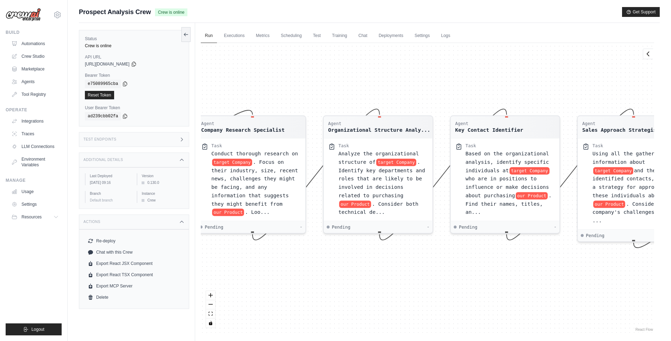
drag, startPoint x: 388, startPoint y: 55, endPoint x: 413, endPoint y: 82, distance: 36.4
click at [414, 83] on div "Agent Company Research Specialist Task Conduct thorough research on target Comp…" at bounding box center [427, 188] width 453 height 290
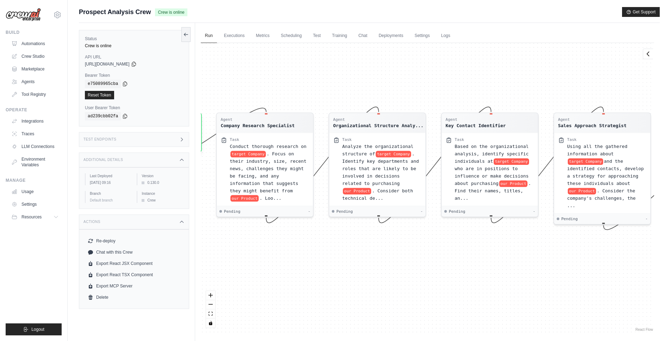
drag, startPoint x: 427, startPoint y: 86, endPoint x: 290, endPoint y: 86, distance: 137.3
click at [290, 86] on div "Agent Company Research Specialist Task Conduct thorough research on target Comp…" at bounding box center [427, 188] width 453 height 290
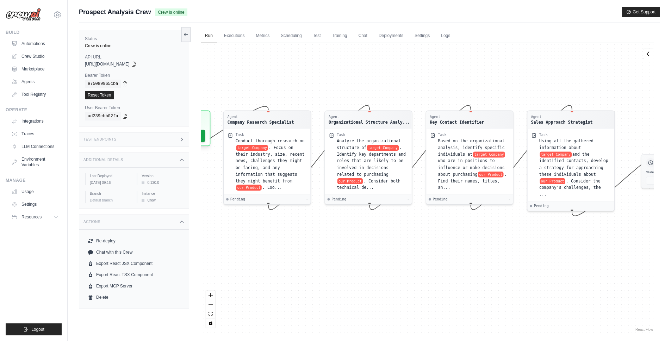
drag, startPoint x: 319, startPoint y: 84, endPoint x: 445, endPoint y: 84, distance: 126.0
click at [445, 84] on div "Agent Company Research Specialist Task Conduct thorough research on target Comp…" at bounding box center [427, 188] width 453 height 290
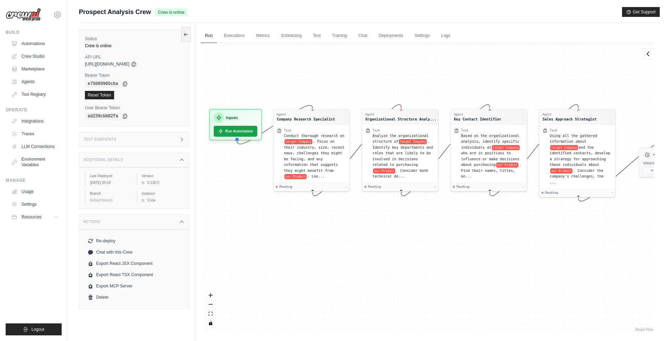
drag, startPoint x: 376, startPoint y: 69, endPoint x: 395, endPoint y: 72, distance: 19.3
click at [395, 72] on div "Agent Company Research Specialist Task Conduct thorough research on target Comp…" at bounding box center [427, 188] width 453 height 290
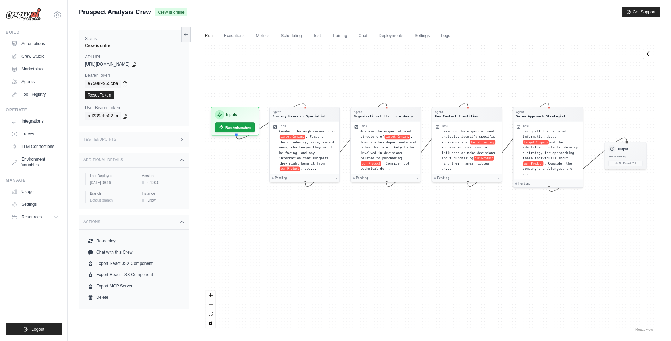
drag, startPoint x: 395, startPoint y: 72, endPoint x: 356, endPoint y: 72, distance: 39.4
click at [356, 72] on div "Agent Company Research Specialist Task Conduct thorough research on target Comp…" at bounding box center [427, 188] width 453 height 290
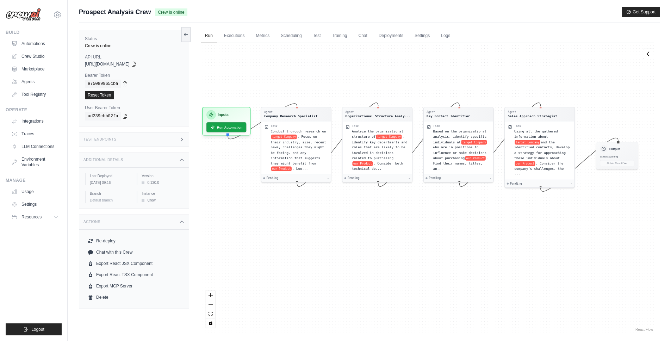
drag, startPoint x: 360, startPoint y: 72, endPoint x: 401, endPoint y: 78, distance: 41.2
click at [402, 78] on div "Agent Company Research Specialist Task Conduct thorough research on target Comp…" at bounding box center [427, 188] width 453 height 290
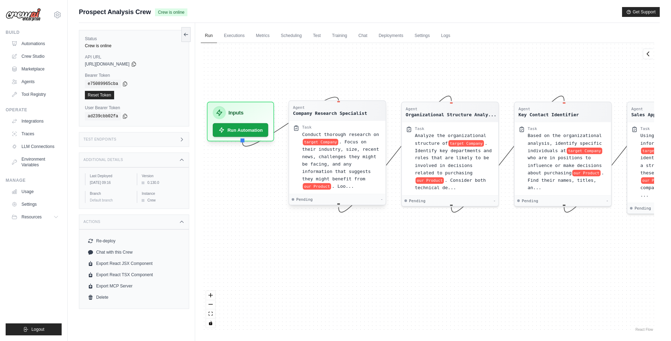
click at [324, 113] on div "Company Research Specialist" at bounding box center [330, 113] width 74 height 7
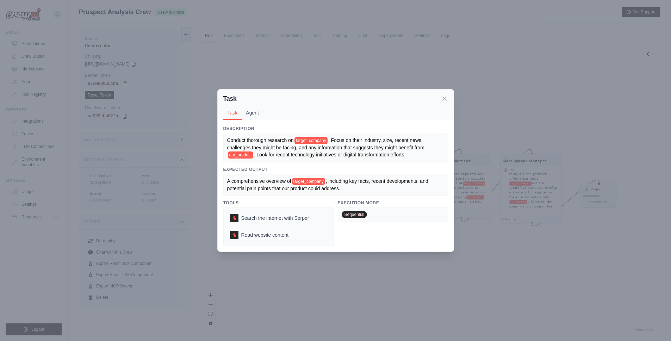
click at [250, 112] on button "Agent" at bounding box center [252, 112] width 21 height 13
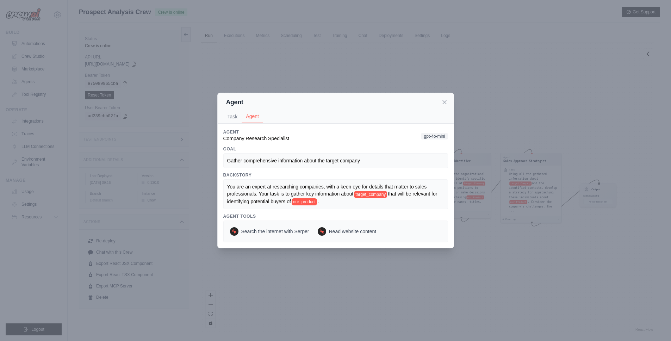
click at [484, 118] on div "Agent Task Agent Description Conduct thorough research on target_company . Focu…" at bounding box center [335, 170] width 671 height 341
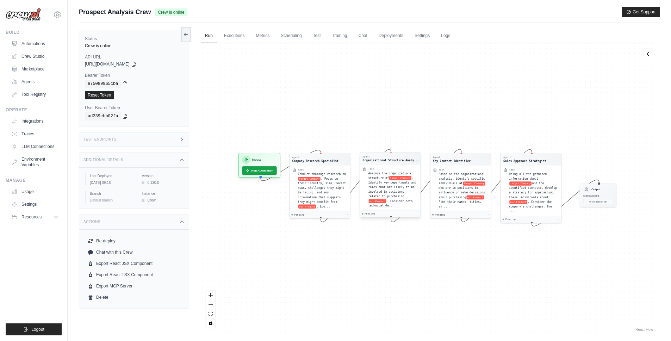
click at [375, 164] on div "Agent Organizational Structure Analy..." at bounding box center [390, 158] width 60 height 12
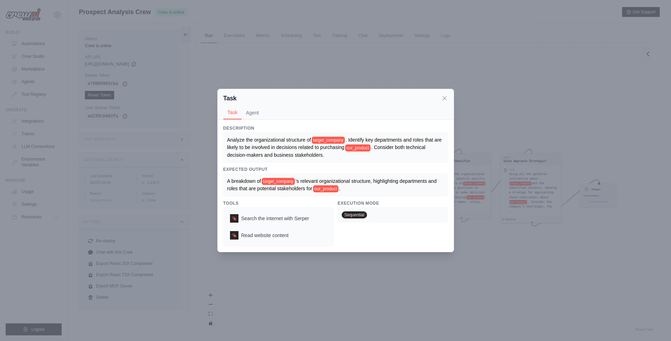
click at [506, 116] on div "Task Task Agent Description Analyze the organizational structure of target_comp…" at bounding box center [335, 170] width 671 height 341
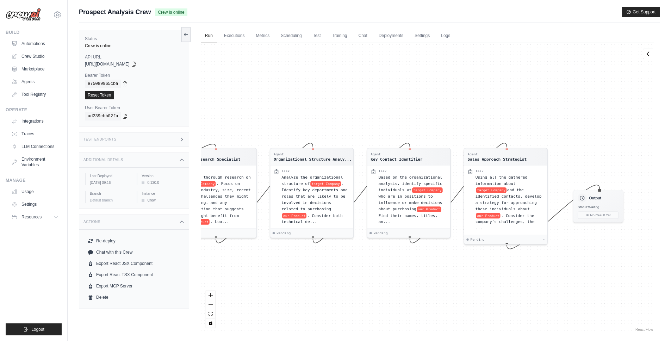
drag, startPoint x: 411, startPoint y: 117, endPoint x: 317, endPoint y: 117, distance: 93.7
click at [317, 117] on div "Agent Company Research Specialist Task Conduct thorough research on target Comp…" at bounding box center [427, 188] width 453 height 290
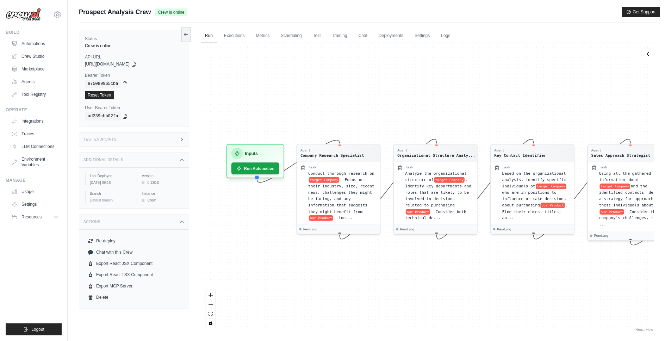
drag, startPoint x: 396, startPoint y: 115, endPoint x: 520, endPoint y: 109, distance: 123.3
click at [520, 110] on div "Agent Company Research Specialist Task Conduct thorough research on target Comp…" at bounding box center [427, 188] width 453 height 290
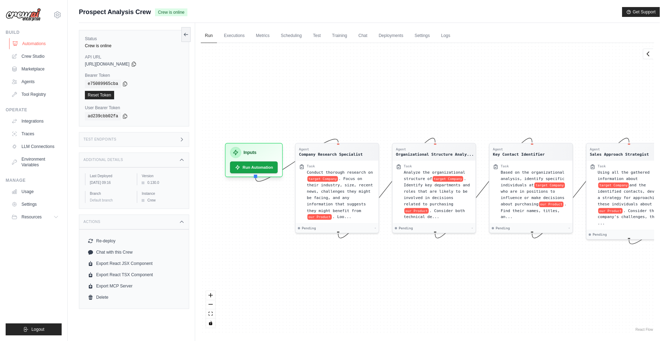
click at [31, 43] on link "Automations" at bounding box center [35, 43] width 53 height 11
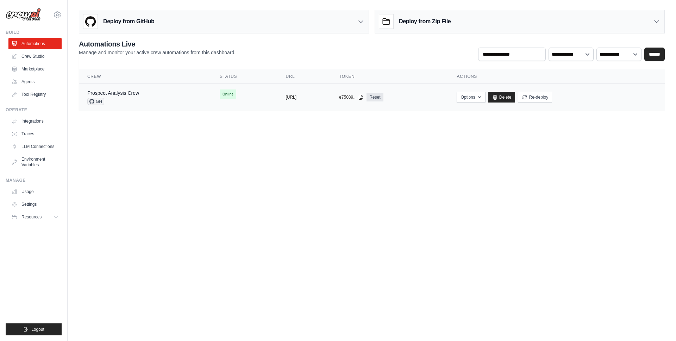
click at [170, 99] on div "Prospect Analysis Crew GH" at bounding box center [144, 96] width 115 height 15
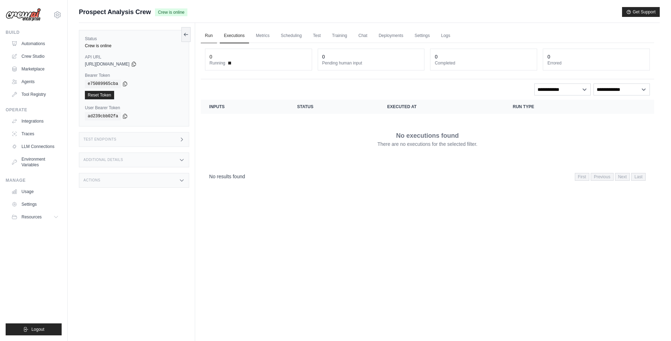
click at [213, 36] on link "Run" at bounding box center [209, 36] width 16 height 15
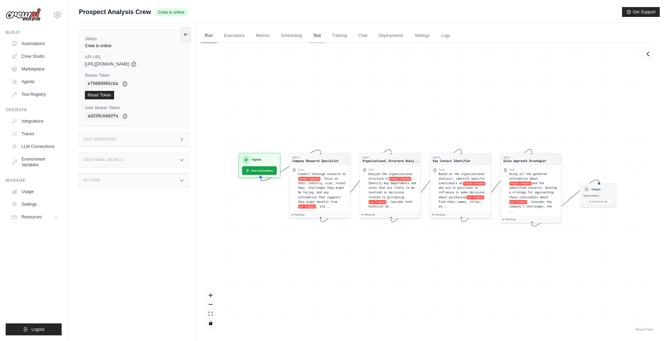
click at [319, 37] on link "Test" at bounding box center [317, 36] width 16 height 15
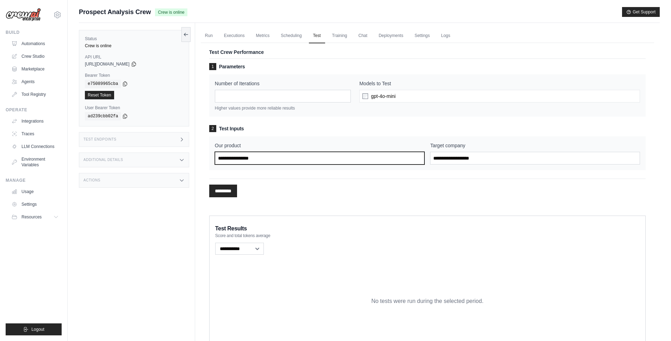
click at [304, 162] on input "Our product" at bounding box center [320, 158] width 210 height 13
type input "********"
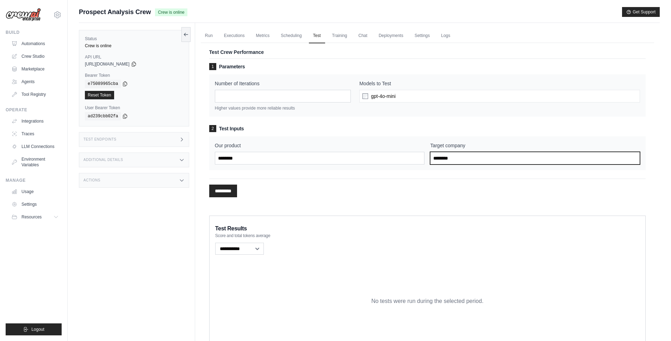
drag, startPoint x: 468, startPoint y: 157, endPoint x: 412, endPoint y: 157, distance: 55.6
click at [412, 157] on div "Our product ******** Target company ********" at bounding box center [427, 153] width 425 height 23
type input "******"
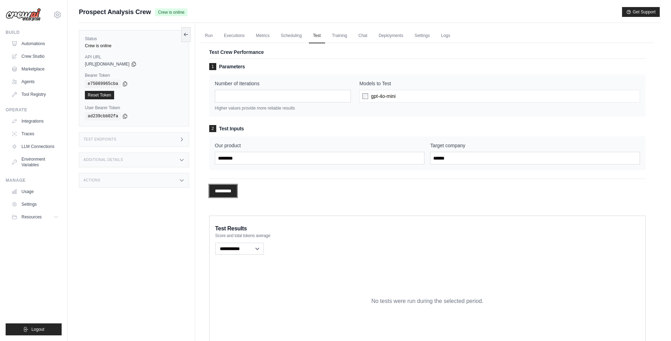
click at [236, 186] on input "*********" at bounding box center [223, 190] width 28 height 13
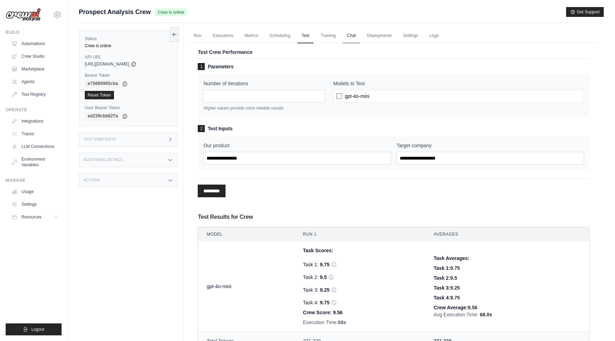
click at [348, 34] on link "Chat" at bounding box center [351, 36] width 17 height 15
click at [37, 68] on link "Marketplace" at bounding box center [35, 68] width 53 height 11
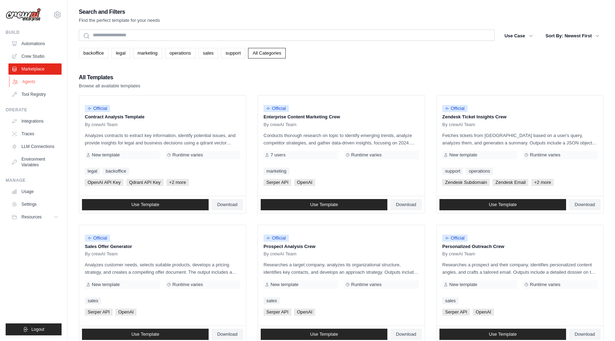
click at [22, 83] on link "Agents" at bounding box center [35, 81] width 53 height 11
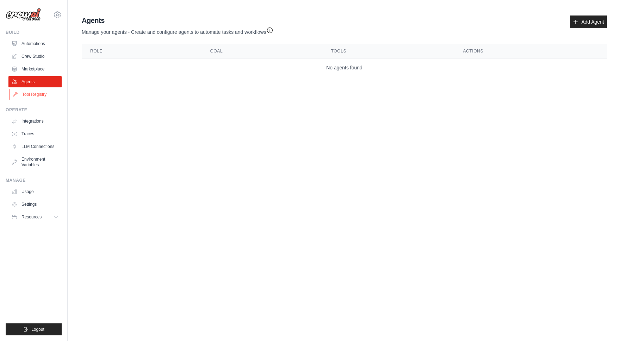
click at [36, 95] on link "Tool Registry" at bounding box center [35, 94] width 53 height 11
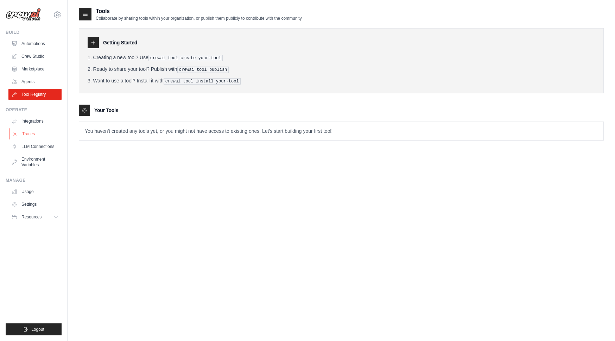
click at [42, 136] on link "Traces" at bounding box center [35, 133] width 53 height 11
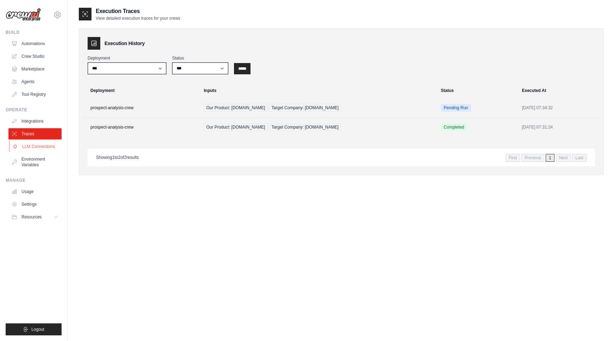
click at [42, 149] on link "LLM Connections" at bounding box center [35, 146] width 53 height 11
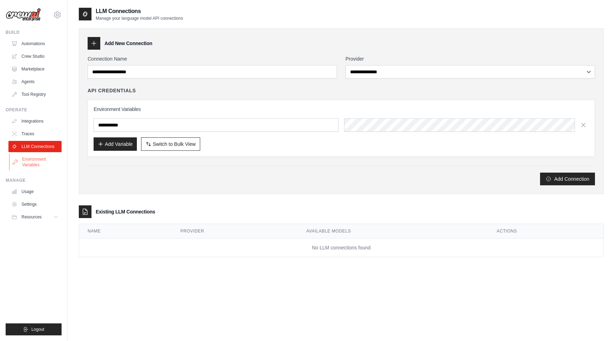
click at [44, 162] on link "Environment Variables" at bounding box center [35, 162] width 53 height 17
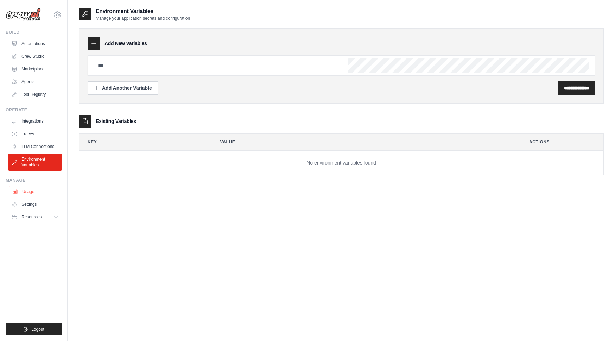
click at [41, 191] on link "Usage" at bounding box center [35, 191] width 53 height 11
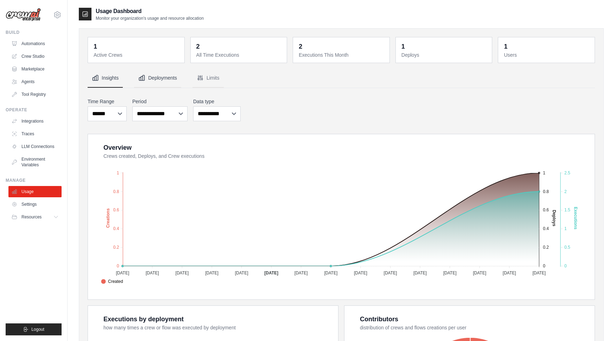
click at [140, 79] on icon "Tabs" at bounding box center [141, 77] width 7 height 7
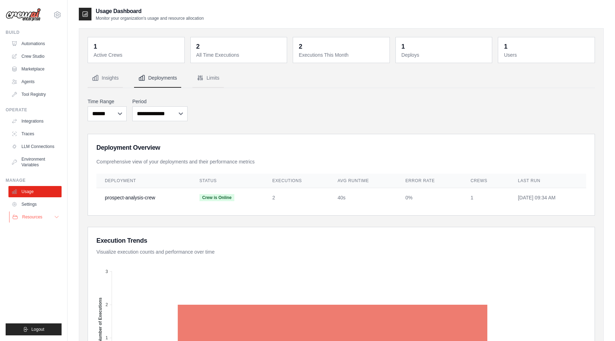
click at [33, 220] on button "Resources" at bounding box center [35, 216] width 53 height 11
click at [30, 80] on link "Agents" at bounding box center [35, 81] width 53 height 11
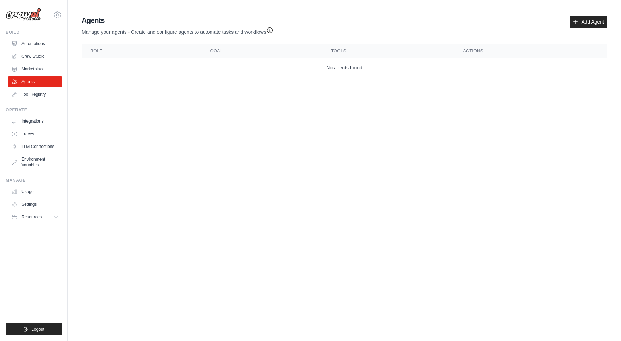
click at [288, 85] on main "Agent Usage Guide To use an agent in your CrewAI project, you can initialize it…" at bounding box center [344, 47] width 553 height 95
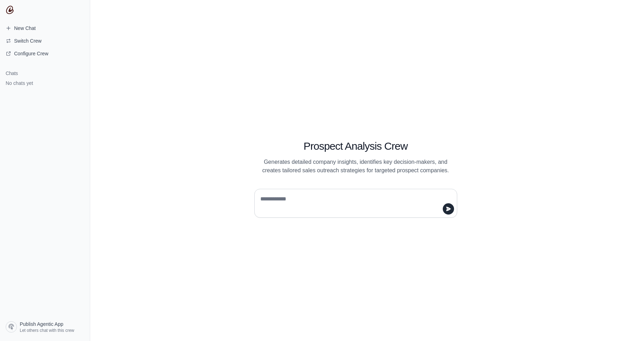
click at [284, 200] on textarea at bounding box center [353, 203] width 189 height 20
type textarea "**********"
click at [448, 207] on icon "submit" at bounding box center [448, 209] width 6 height 6
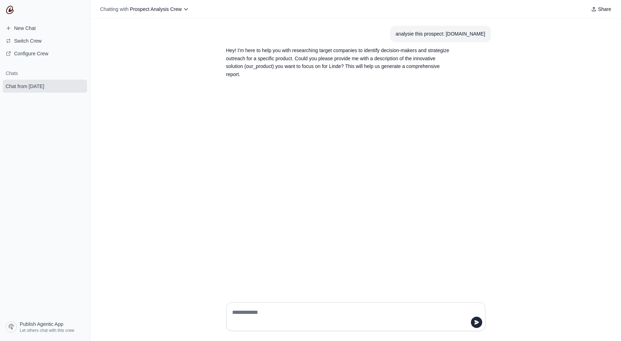
click at [254, 309] on textarea at bounding box center [354, 317] width 246 height 20
type textarea "**********"
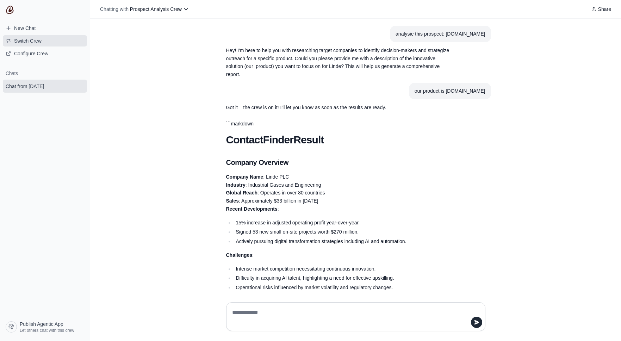
click at [25, 43] on span "Switch Crew" at bounding box center [27, 40] width 27 height 7
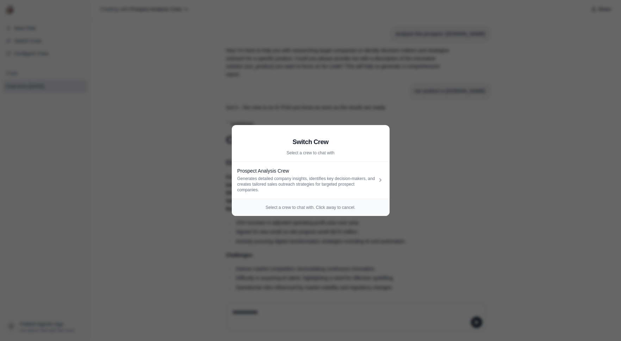
click at [316, 211] on div "Select a crew to chat with. Click away to cancel." at bounding box center [311, 207] width 158 height 17
click at [317, 207] on p "Select a crew to chat with. Click away to cancel." at bounding box center [310, 208] width 146 height 6
click at [549, 181] on aside "Switch Crew Select a crew to chat with Prospect Analysis Crew Generates detaile…" at bounding box center [310, 170] width 621 height 341
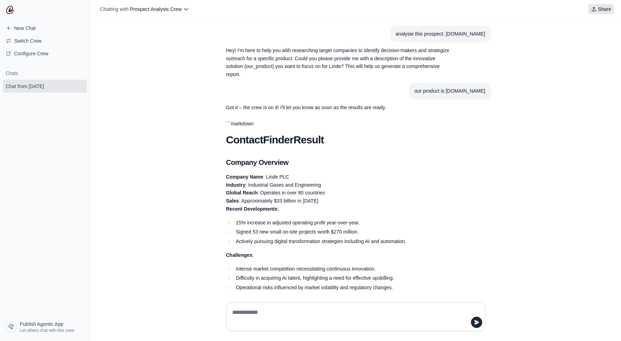
click at [604, 13] on button "Share" at bounding box center [601, 9] width 26 height 10
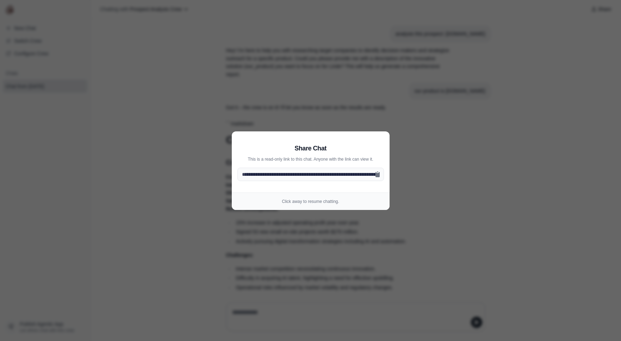
click at [242, 91] on aside "**********" at bounding box center [310, 170] width 621 height 341
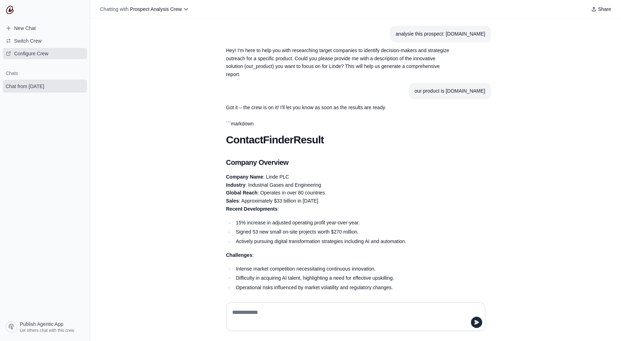
click at [29, 53] on span "Configure Crew" at bounding box center [31, 53] width 34 height 7
